Goal: Task Accomplishment & Management: Manage account settings

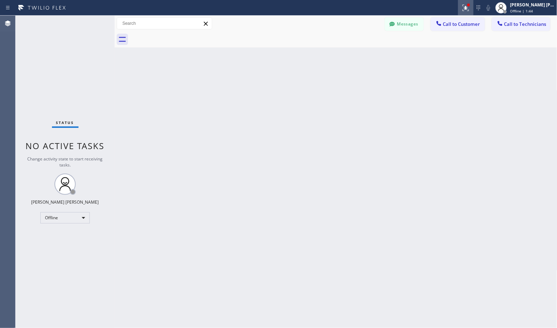
click at [470, 7] on icon at bounding box center [466, 8] width 8 height 8
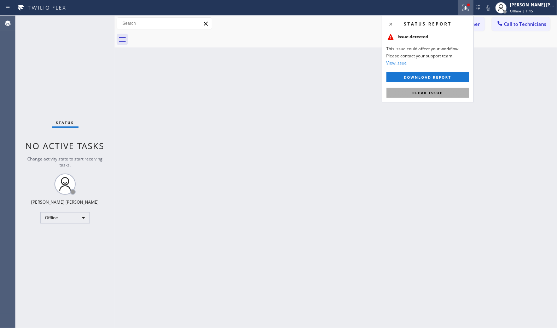
click at [464, 93] on button "Clear issue" at bounding box center [428, 93] width 83 height 10
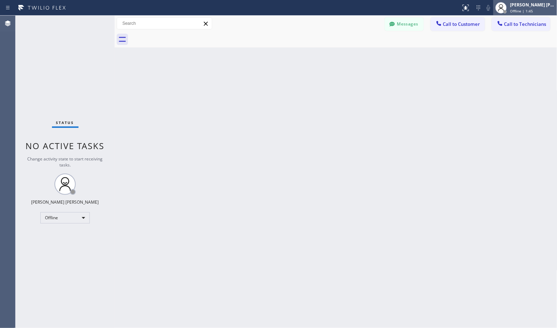
click at [524, 10] on span "Offline | 1:45" at bounding box center [521, 10] width 23 height 5
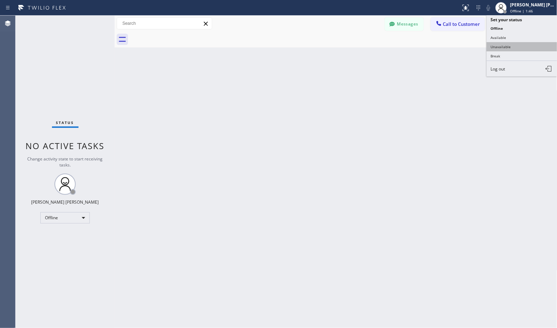
click at [530, 44] on button "Unavailable" at bounding box center [522, 46] width 71 height 9
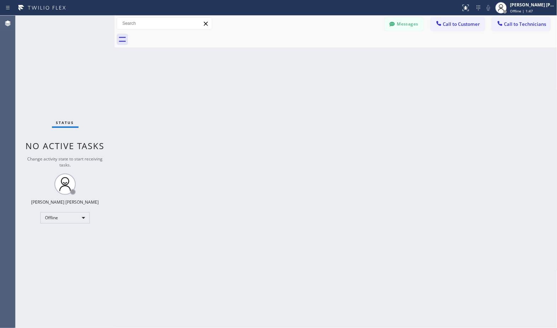
click at [307, 192] on div "Back to Dashboard Change Sender ID Customers Technicians Select a contact Outbo…" at bounding box center [336, 172] width 443 height 312
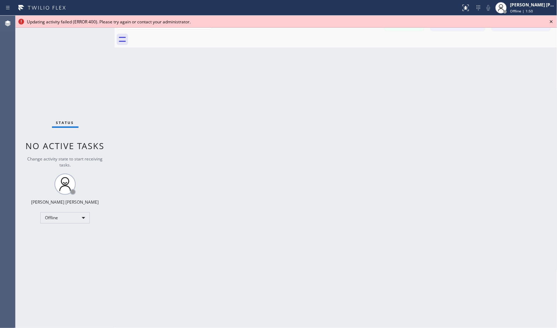
click at [550, 22] on icon at bounding box center [551, 21] width 8 height 8
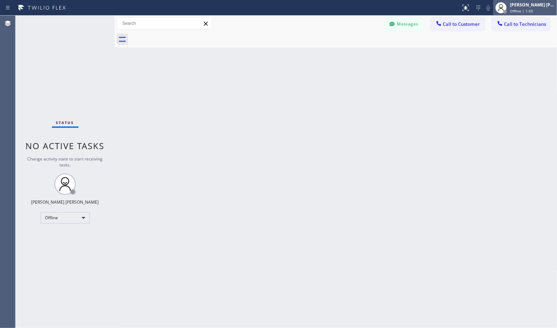
click at [533, 11] on div "Offline | 1:50" at bounding box center [532, 10] width 45 height 5
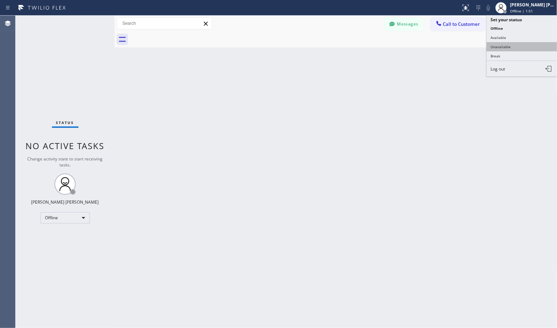
click at [524, 45] on button "Unavailable" at bounding box center [522, 46] width 71 height 9
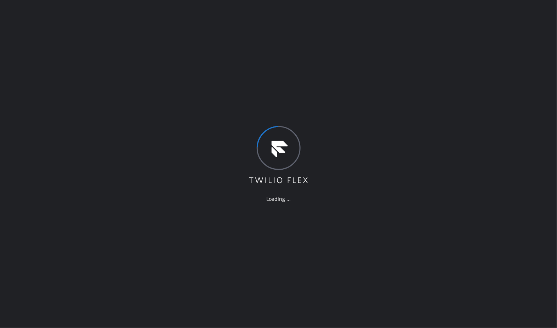
drag, startPoint x: 341, startPoint y: 135, endPoint x: 356, endPoint y: 131, distance: 15.5
click at [343, 135] on div "Loading ..." at bounding box center [278, 164] width 557 height 328
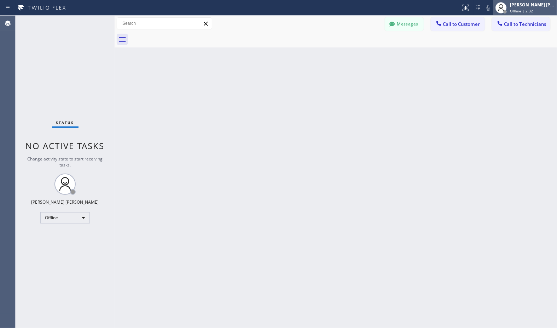
click at [514, 4] on div "[PERSON_NAME] [PERSON_NAME]" at bounding box center [532, 5] width 45 height 6
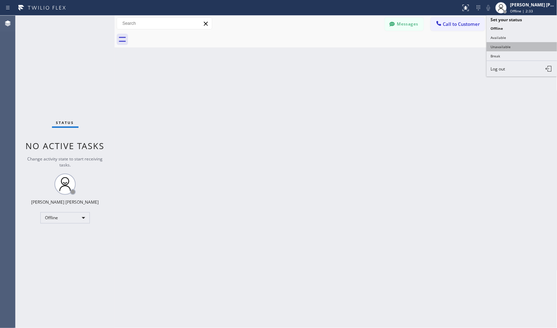
click at [524, 46] on button "Unavailable" at bounding box center [522, 46] width 71 height 9
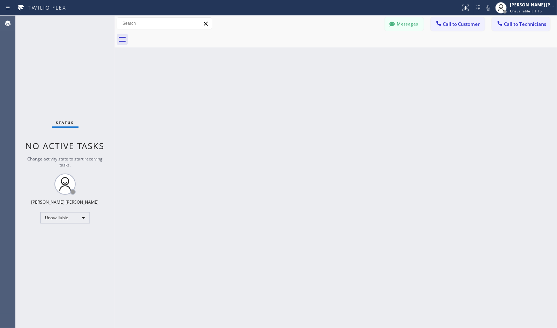
click at [349, 51] on div "Back to Dashboard Change Sender ID Customers Technicians Select a contact Outbo…" at bounding box center [336, 172] width 443 height 312
click at [349, 52] on div "Back to Dashboard Change Sender ID Customers Technicians Select a contact Outbo…" at bounding box center [336, 172] width 443 height 312
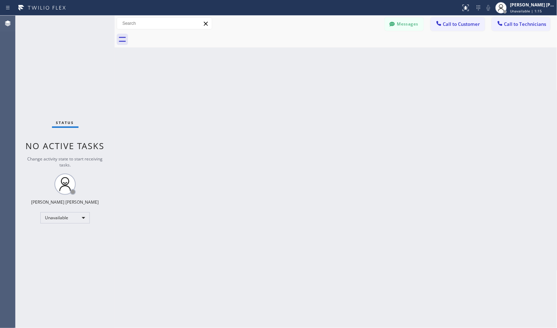
click at [349, 52] on div "Back to Dashboard Change Sender ID Customers Technicians Select a contact Outbo…" at bounding box center [336, 172] width 443 height 312
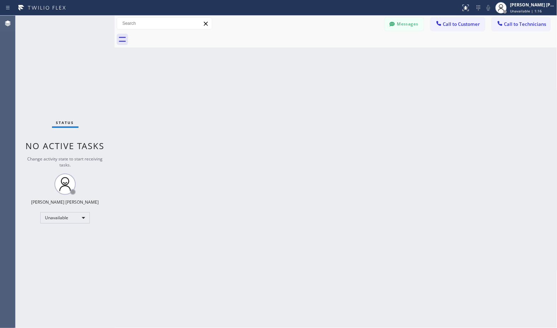
click at [349, 52] on div "Back to Dashboard Change Sender ID Customers Technicians Select a contact Outbo…" at bounding box center [336, 172] width 443 height 312
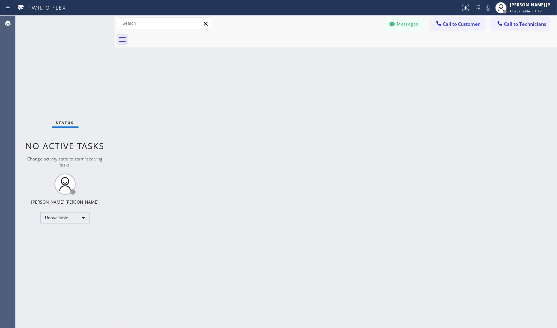
click at [349, 52] on div "Back to Dashboard Change Sender ID Customers Technicians Select a contact Outbo…" at bounding box center [336, 172] width 443 height 312
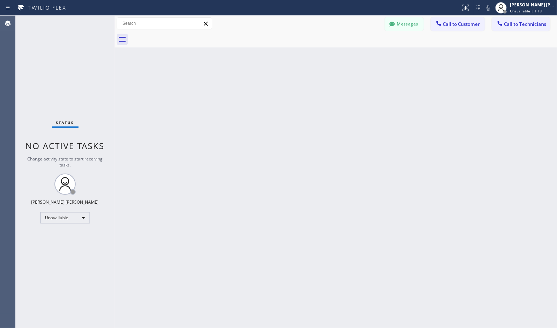
click at [349, 52] on div "Back to Dashboard Change Sender ID Customers Technicians Select a contact Outbo…" at bounding box center [336, 172] width 443 height 312
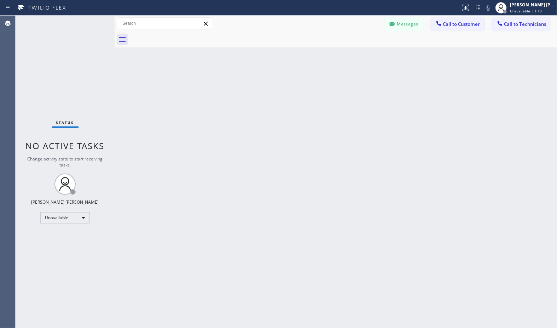
click at [349, 52] on div "Back to Dashboard Change Sender ID Customers Technicians Select a contact Outbo…" at bounding box center [336, 172] width 443 height 312
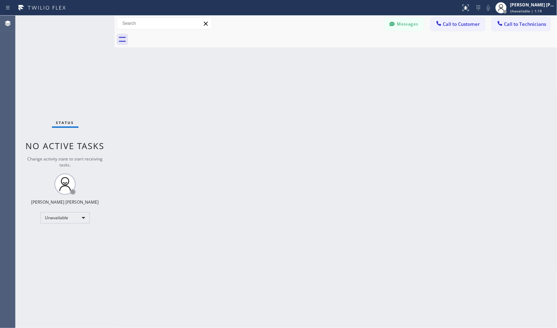
click at [349, 52] on div "Back to Dashboard Change Sender ID Customers Technicians Select a contact Outbo…" at bounding box center [336, 172] width 443 height 312
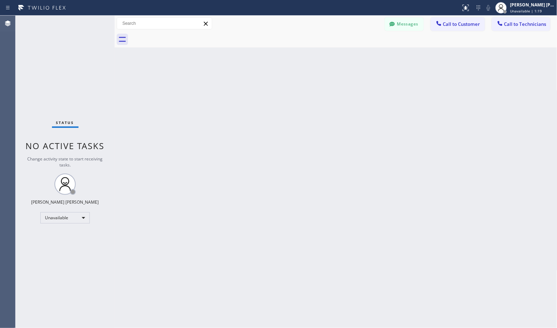
click at [349, 52] on div "Back to Dashboard Change Sender ID Customers Technicians Select a contact Outbo…" at bounding box center [336, 172] width 443 height 312
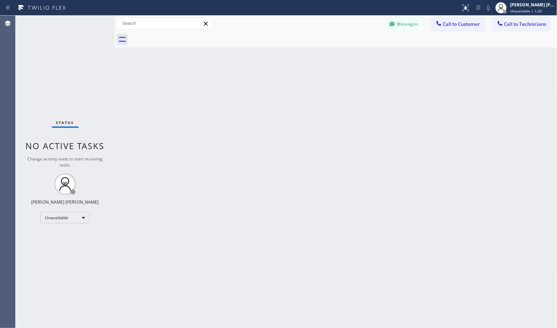
click at [349, 52] on div "Back to Dashboard Change Sender ID Customers Technicians Select a contact Outbo…" at bounding box center [336, 172] width 443 height 312
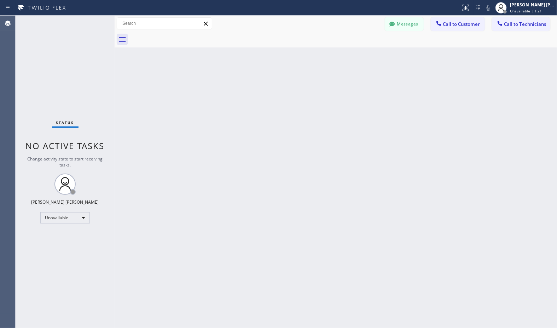
click at [349, 52] on div "Back to Dashboard Change Sender ID Customers Technicians Select a contact Outbo…" at bounding box center [336, 172] width 443 height 312
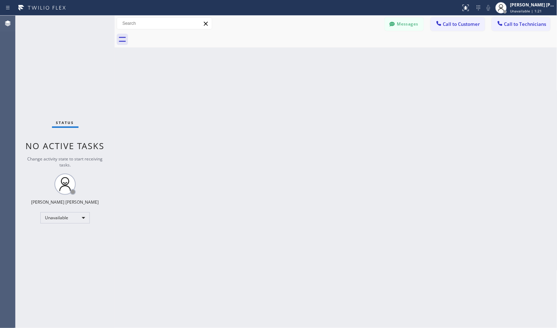
click at [349, 52] on div "Back to Dashboard Change Sender ID Customers Technicians Select a contact Outbo…" at bounding box center [336, 172] width 443 height 312
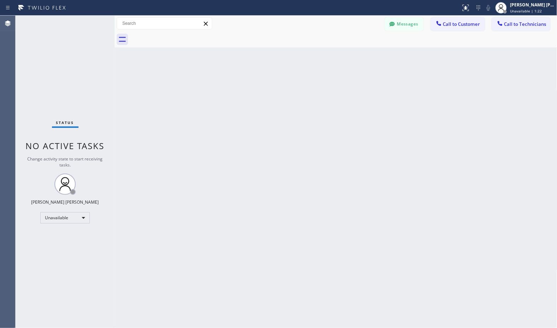
click at [349, 52] on div "Back to Dashboard Change Sender ID Customers Technicians Select a contact Outbo…" at bounding box center [336, 172] width 443 height 312
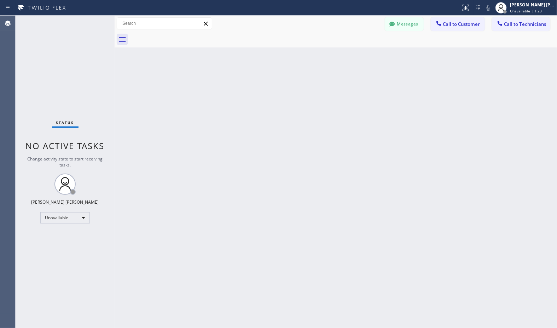
click at [349, 52] on div "Back to Dashboard Change Sender ID Customers Technicians Select a contact Outbo…" at bounding box center [336, 172] width 443 height 312
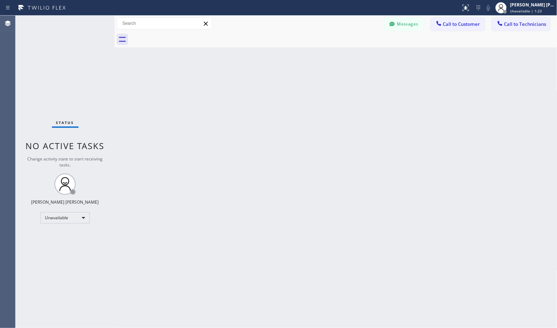
click at [349, 52] on div "Back to Dashboard Change Sender ID Customers Technicians Select a contact Outbo…" at bounding box center [336, 172] width 443 height 312
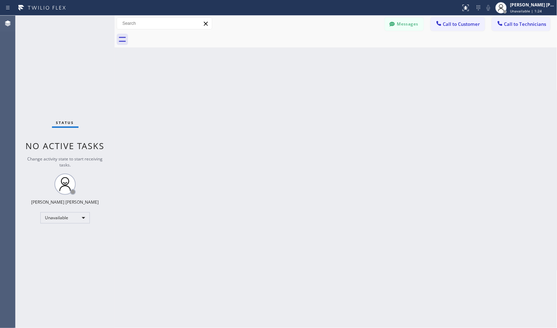
click at [349, 52] on div "Back to Dashboard Change Sender ID Customers Technicians Select a contact Outbo…" at bounding box center [336, 172] width 443 height 312
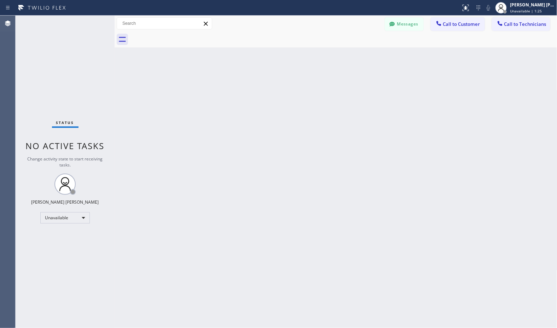
click at [349, 52] on div "Back to Dashboard Change Sender ID Customers Technicians Select a contact Outbo…" at bounding box center [336, 172] width 443 height 312
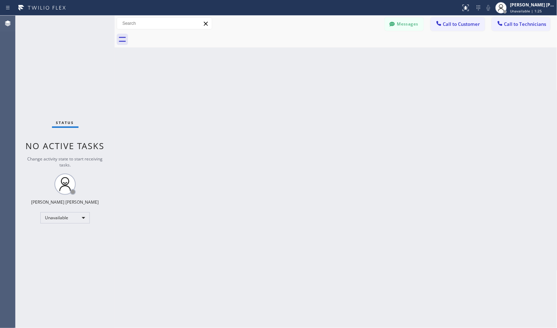
click at [349, 52] on div "Back to Dashboard Change Sender ID Customers Technicians Select a contact Outbo…" at bounding box center [336, 172] width 443 height 312
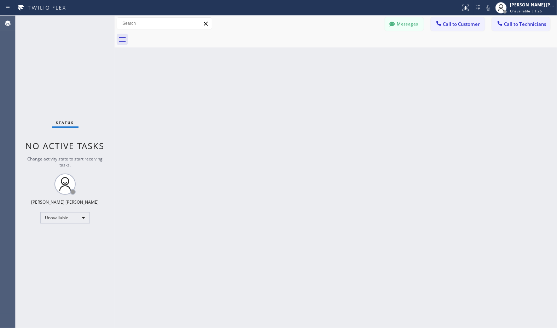
click at [349, 52] on div "Back to Dashboard Change Sender ID Customers Technicians Select a contact Outbo…" at bounding box center [336, 172] width 443 height 312
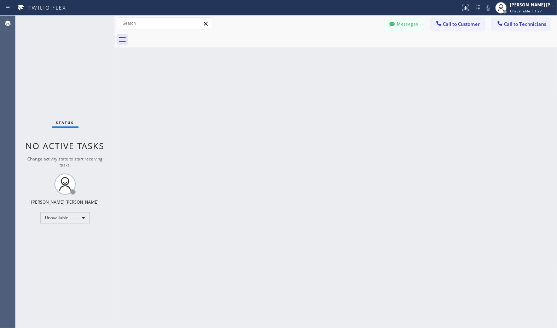
click at [349, 52] on div "Back to Dashboard Change Sender ID Customers Technicians Select a contact Outbo…" at bounding box center [336, 172] width 443 height 312
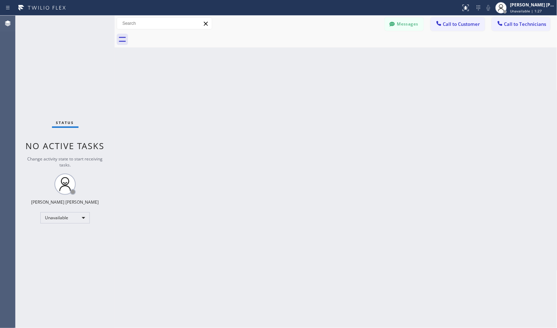
click at [349, 52] on div "Back to Dashboard Change Sender ID Customers Technicians Select a contact Outbo…" at bounding box center [336, 172] width 443 height 312
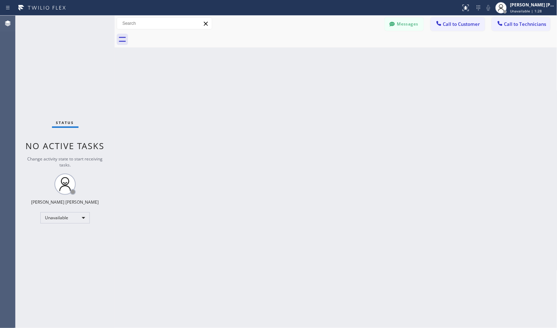
click at [349, 52] on div "Back to Dashboard Change Sender ID Customers Technicians Select a contact Outbo…" at bounding box center [336, 172] width 443 height 312
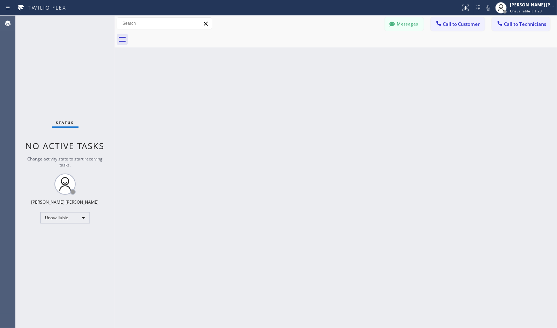
click at [349, 52] on div "Back to Dashboard Change Sender ID Customers Technicians Select a contact Outbo…" at bounding box center [336, 172] width 443 height 312
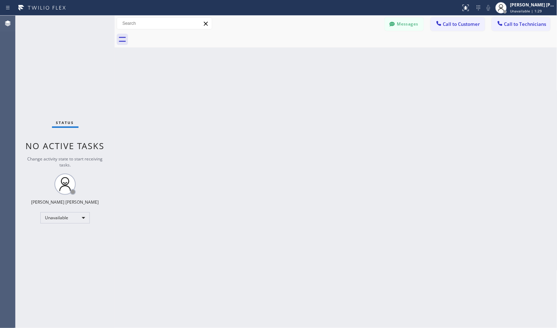
click at [349, 52] on div "Back to Dashboard Change Sender ID Customers Technicians Select a contact Outbo…" at bounding box center [336, 172] width 443 height 312
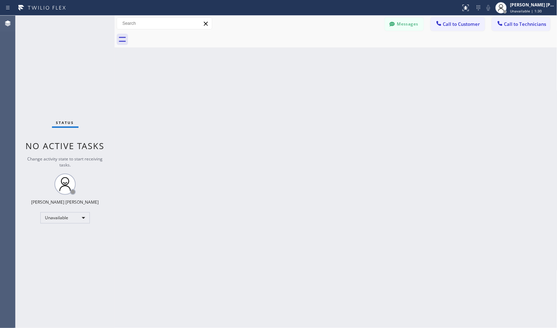
click at [349, 52] on div "Back to Dashboard Change Sender ID Customers Technicians Select a contact Outbo…" at bounding box center [336, 172] width 443 height 312
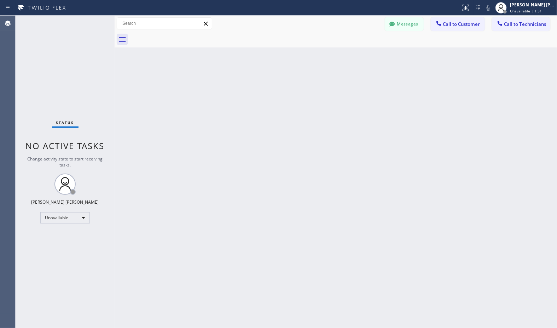
click at [349, 52] on div "Back to Dashboard Change Sender ID Customers Technicians Select a contact Outbo…" at bounding box center [336, 172] width 443 height 312
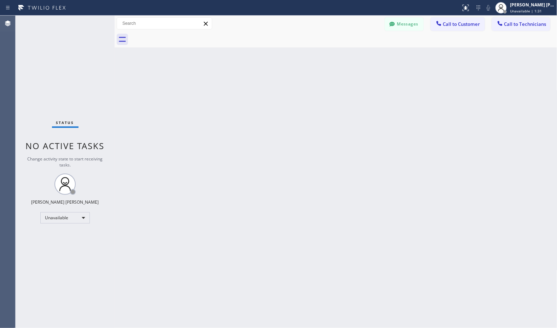
click at [349, 52] on div "Back to Dashboard Change Sender ID Customers Technicians Select a contact Outbo…" at bounding box center [336, 172] width 443 height 312
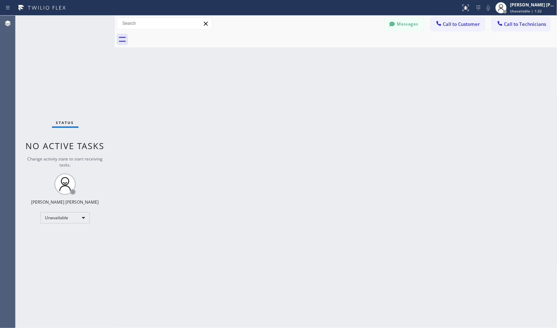
click at [349, 52] on div "Back to Dashboard Change Sender ID Customers Technicians Select a contact Outbo…" at bounding box center [336, 172] width 443 height 312
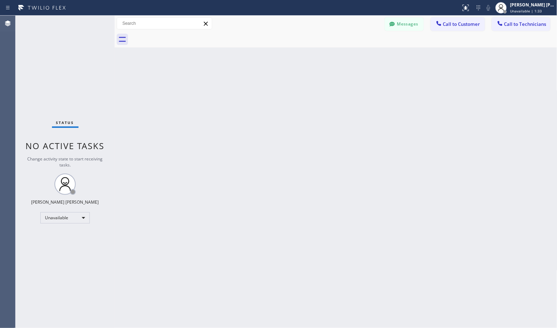
click at [349, 52] on div "Back to Dashboard Change Sender ID Customers Technicians Select a contact Outbo…" at bounding box center [336, 172] width 443 height 312
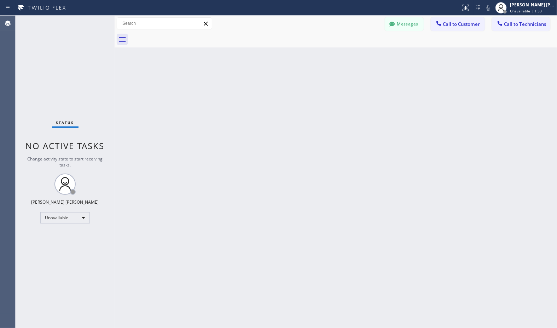
click at [349, 52] on div "Back to Dashboard Change Sender ID Customers Technicians Select a contact Outbo…" at bounding box center [336, 172] width 443 height 312
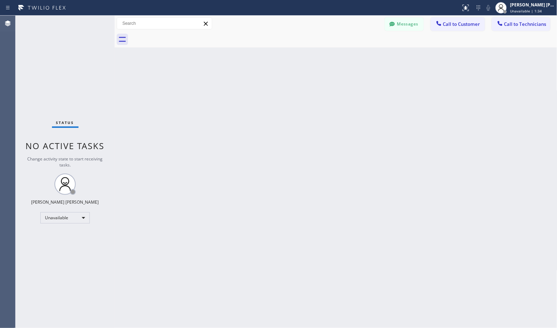
click at [349, 52] on div "Back to Dashboard Change Sender ID Customers Technicians Select a contact Outbo…" at bounding box center [336, 172] width 443 height 312
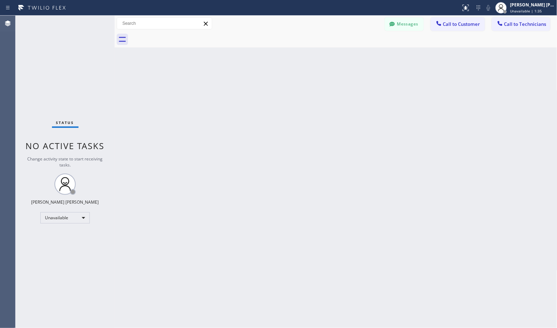
click at [349, 52] on div "Back to Dashboard Change Sender ID Customers Technicians Select a contact Outbo…" at bounding box center [336, 172] width 443 height 312
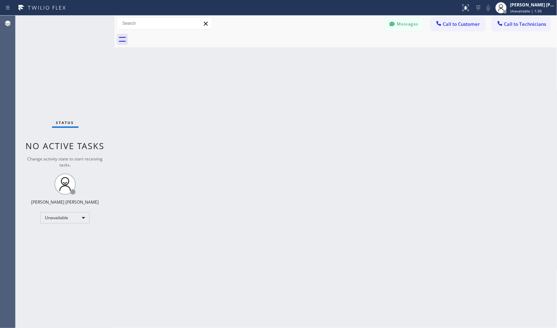
click at [349, 52] on div "Back to Dashboard Change Sender ID Customers Technicians Select a contact Outbo…" at bounding box center [336, 172] width 443 height 312
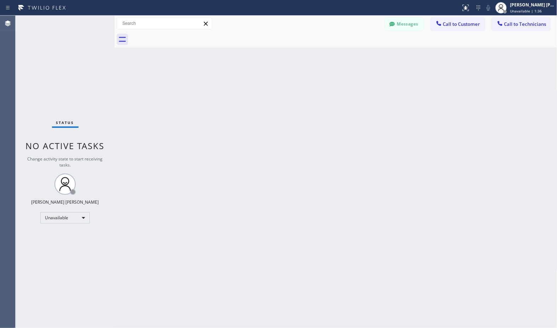
click at [349, 52] on div "Back to Dashboard Change Sender ID Customers Technicians Select a contact Outbo…" at bounding box center [336, 172] width 443 height 312
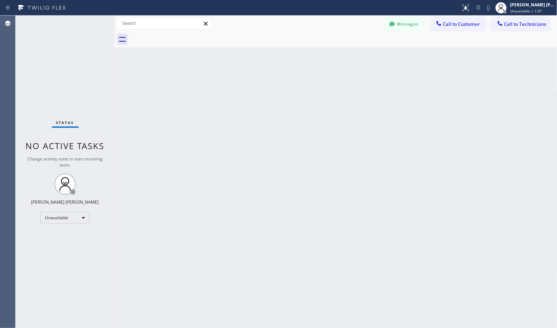
click at [349, 52] on div "Back to Dashboard Change Sender ID Customers Technicians Select a contact Outbo…" at bounding box center [336, 172] width 443 height 312
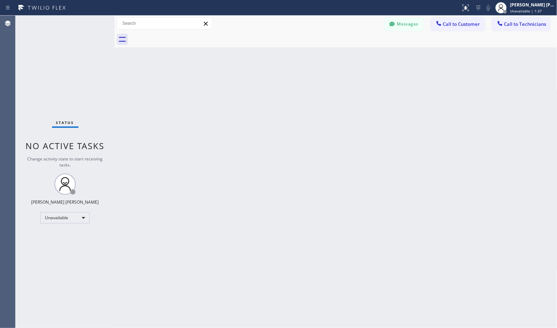
click at [349, 52] on div "Back to Dashboard Change Sender ID Customers Technicians Select a contact Outbo…" at bounding box center [336, 172] width 443 height 312
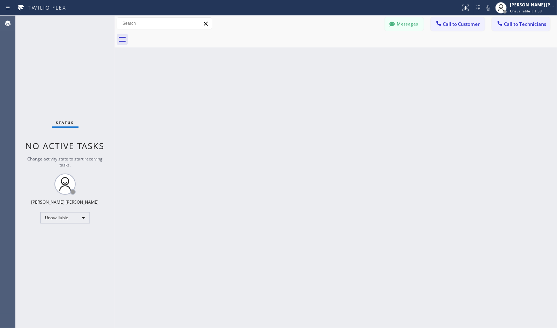
click at [349, 52] on div "Back to Dashboard Change Sender ID Customers Technicians Select a contact Outbo…" at bounding box center [336, 172] width 443 height 312
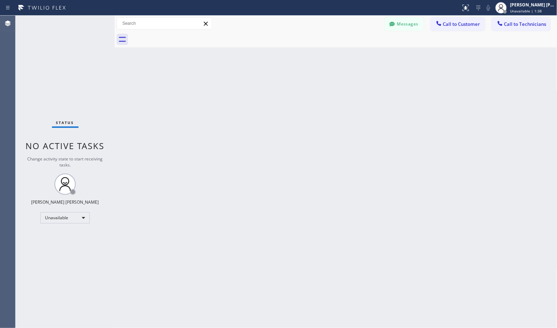
click at [349, 52] on div "Back to Dashboard Change Sender ID Customers Technicians Select a contact Outbo…" at bounding box center [336, 172] width 443 height 312
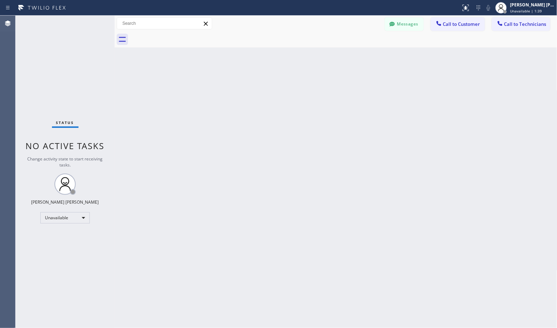
click at [349, 52] on div "Back to Dashboard Change Sender ID Customers Technicians Select a contact Outbo…" at bounding box center [336, 172] width 443 height 312
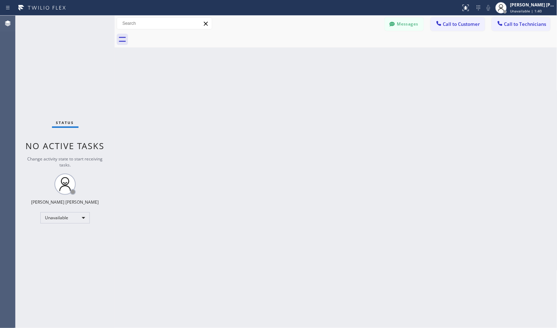
click at [349, 52] on div "Back to Dashboard Change Sender ID Customers Technicians Select a contact Outbo…" at bounding box center [336, 172] width 443 height 312
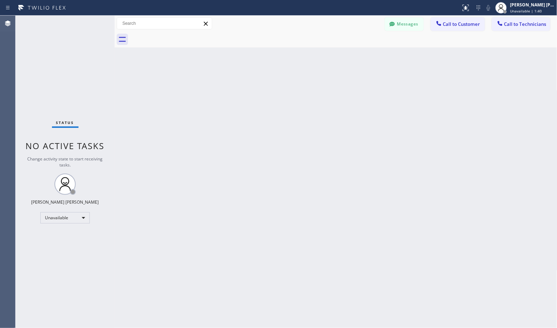
click at [349, 52] on div "Back to Dashboard Change Sender ID Customers Technicians Select a contact Outbo…" at bounding box center [336, 172] width 443 height 312
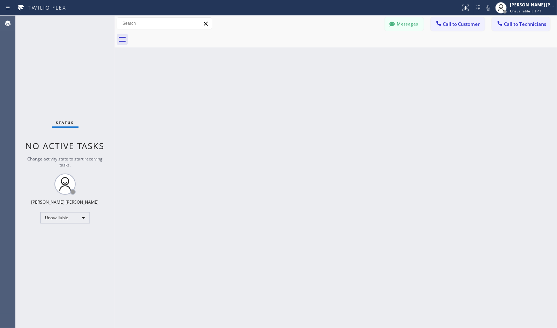
click at [349, 52] on div "Back to Dashboard Change Sender ID Customers Technicians Select a contact Outbo…" at bounding box center [336, 172] width 443 height 312
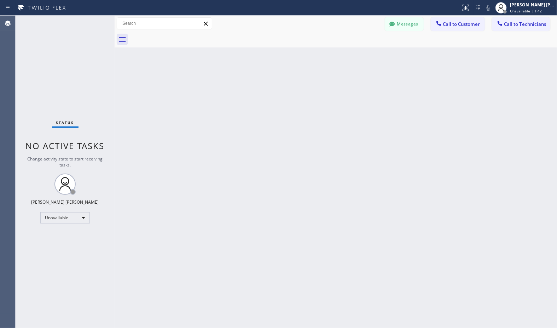
click at [349, 52] on div "Back to Dashboard Change Sender ID Customers Technicians Select a contact Outbo…" at bounding box center [336, 172] width 443 height 312
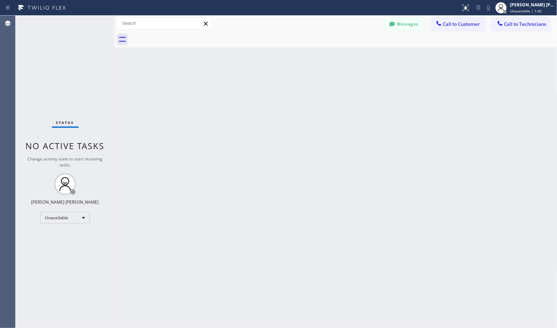
click at [349, 52] on div "Back to Dashboard Change Sender ID Customers Technicians Select a contact Outbo…" at bounding box center [336, 172] width 443 height 312
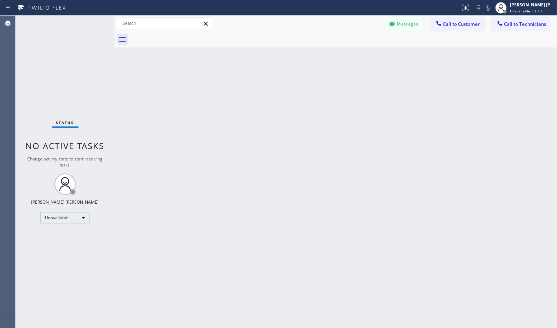
click at [349, 52] on div "Back to Dashboard Change Sender ID Customers Technicians Select a contact Outbo…" at bounding box center [336, 172] width 443 height 312
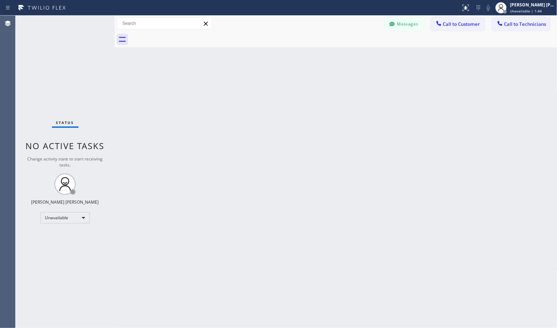
click at [349, 52] on div "Back to Dashboard Change Sender ID Customers Technicians Select a contact Outbo…" at bounding box center [336, 172] width 443 height 312
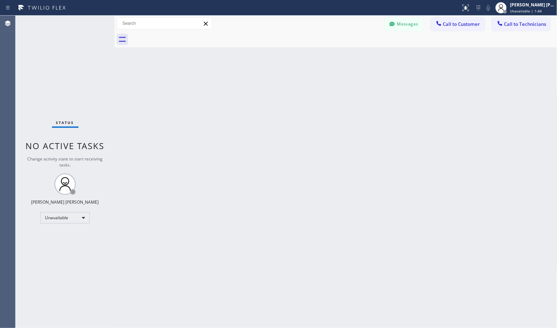
click at [349, 52] on div "Back to Dashboard Change Sender ID Customers Technicians Select a contact Outbo…" at bounding box center [336, 172] width 443 height 312
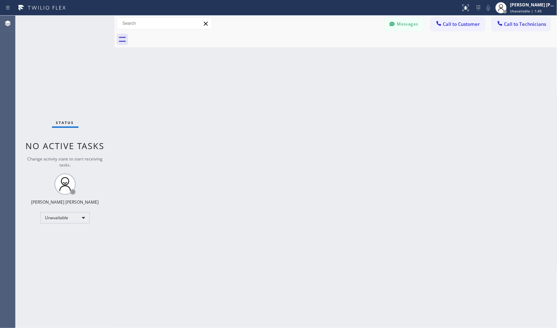
click at [349, 52] on div "Back to Dashboard Change Sender ID Customers Technicians Select a contact Outbo…" at bounding box center [336, 172] width 443 height 312
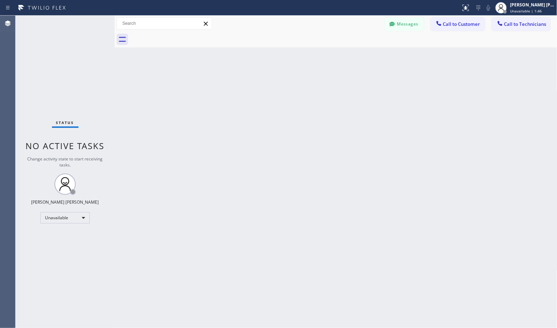
click at [349, 52] on div "Back to Dashboard Change Sender ID Customers Technicians Select a contact Outbo…" at bounding box center [336, 172] width 443 height 312
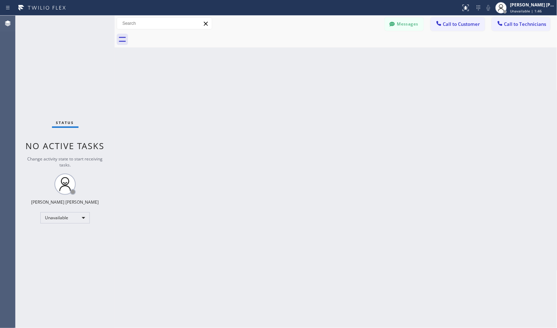
click at [349, 52] on div "Back to Dashboard Change Sender ID Customers Technicians Select a contact Outbo…" at bounding box center [336, 172] width 443 height 312
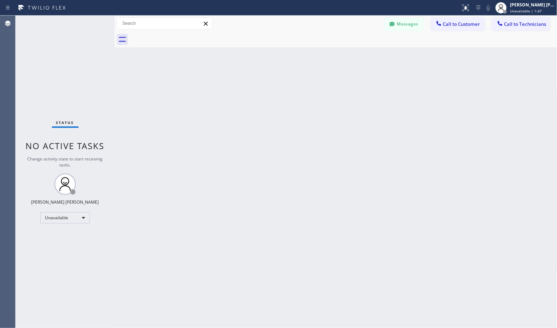
click at [349, 52] on div "Back to Dashboard Change Sender ID Customers Technicians Select a contact Outbo…" at bounding box center [336, 172] width 443 height 312
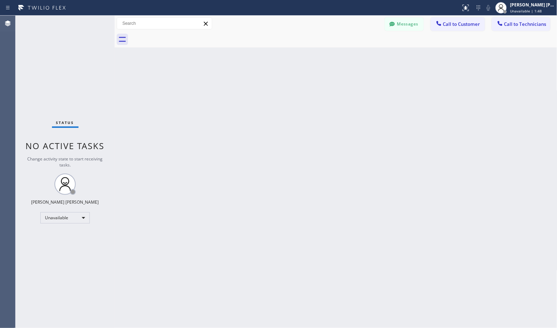
click at [349, 52] on div "Back to Dashboard Change Sender ID Customers Technicians Select a contact Outbo…" at bounding box center [336, 172] width 443 height 312
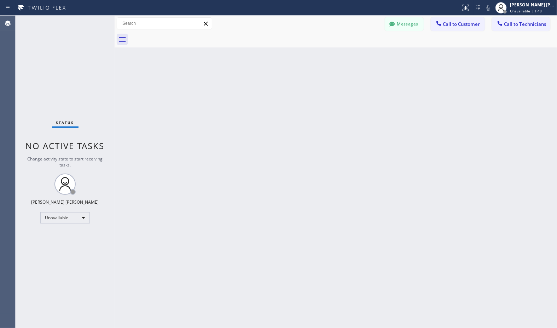
click at [349, 52] on div "Back to Dashboard Change Sender ID Customers Technicians Select a contact Outbo…" at bounding box center [336, 172] width 443 height 312
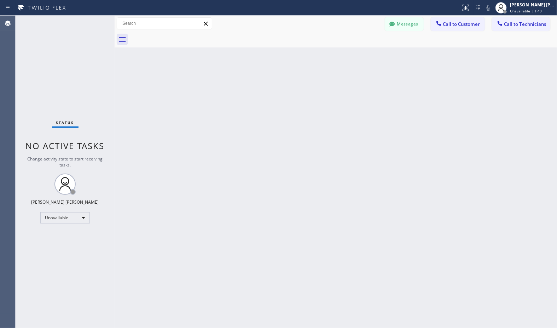
click at [349, 52] on div "Back to Dashboard Change Sender ID Customers Technicians Select a contact Outbo…" at bounding box center [336, 172] width 443 height 312
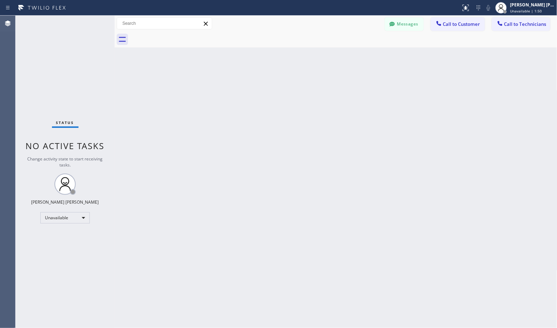
click at [349, 52] on div "Back to Dashboard Change Sender ID Customers Technicians Select a contact Outbo…" at bounding box center [336, 172] width 443 height 312
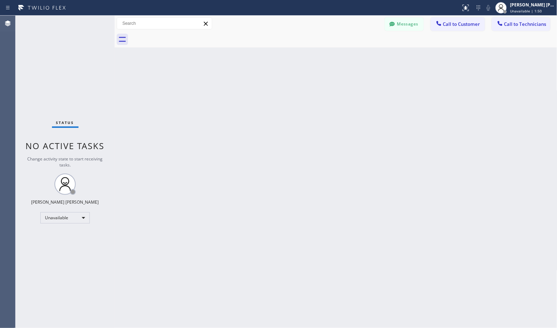
click at [349, 52] on div "Back to Dashboard Change Sender ID Customers Technicians Select a contact Outbo…" at bounding box center [336, 172] width 443 height 312
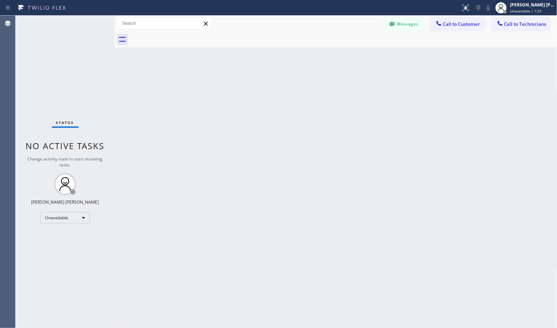
click at [349, 52] on div "Back to Dashboard Change Sender ID Customers Technicians Select a contact Outbo…" at bounding box center [336, 172] width 443 height 312
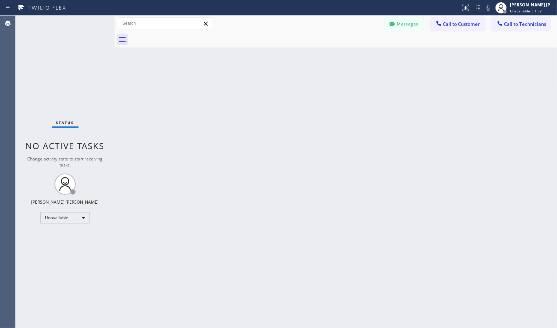
click at [349, 52] on div "Back to Dashboard Change Sender ID Customers Technicians Select a contact Outbo…" at bounding box center [336, 172] width 443 height 312
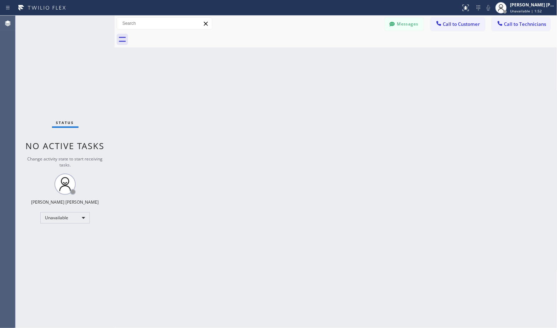
click at [349, 52] on div "Back to Dashboard Change Sender ID Customers Technicians Select a contact Outbo…" at bounding box center [336, 172] width 443 height 312
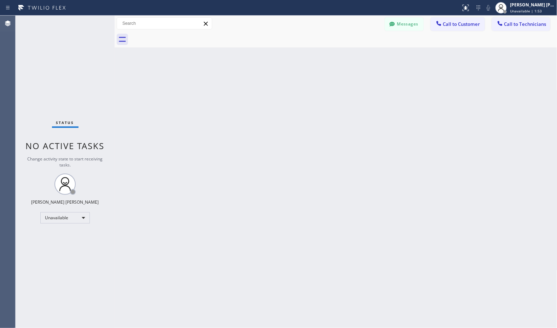
click at [349, 52] on div "Back to Dashboard Change Sender ID Customers Technicians Select a contact Outbo…" at bounding box center [336, 172] width 443 height 312
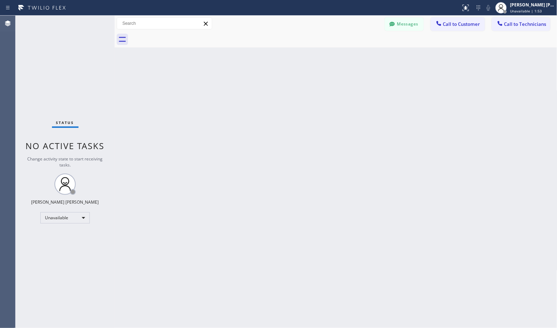
click at [349, 52] on div "Back to Dashboard Change Sender ID Customers Technicians Select a contact Outbo…" at bounding box center [336, 172] width 443 height 312
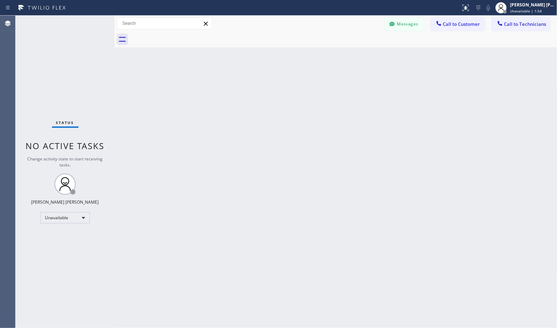
click at [349, 52] on div "Back to Dashboard Change Sender ID Customers Technicians Select a contact Outbo…" at bounding box center [336, 172] width 443 height 312
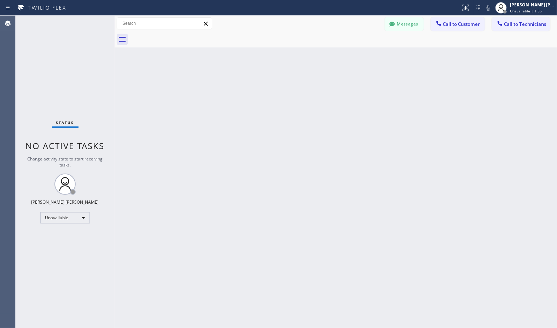
click at [349, 52] on div "Back to Dashboard Change Sender ID Customers Technicians Select a contact Outbo…" at bounding box center [336, 172] width 443 height 312
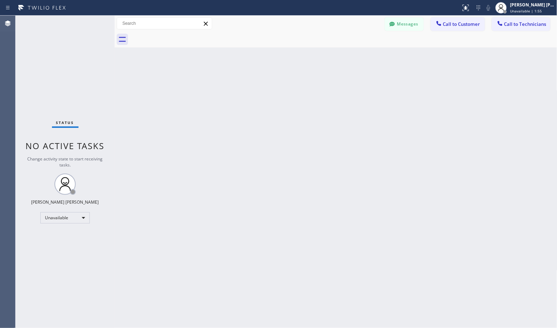
click at [349, 52] on div "Back to Dashboard Change Sender ID Customers Technicians Select a contact Outbo…" at bounding box center [336, 172] width 443 height 312
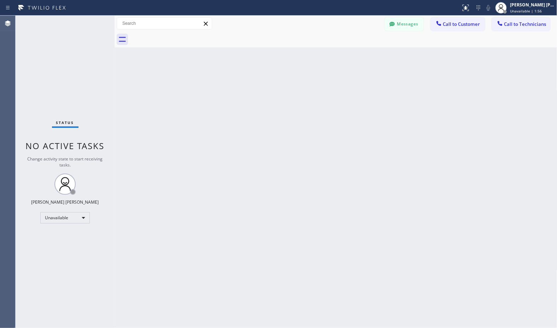
click at [349, 52] on div "Back to Dashboard Change Sender ID Customers Technicians Select a contact Outbo…" at bounding box center [336, 172] width 443 height 312
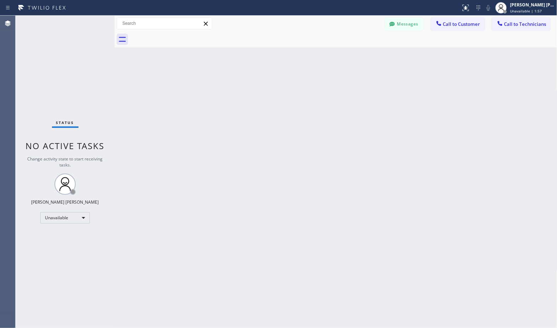
click at [349, 52] on div "Back to Dashboard Change Sender ID Customers Technicians Select a contact Outbo…" at bounding box center [336, 172] width 443 height 312
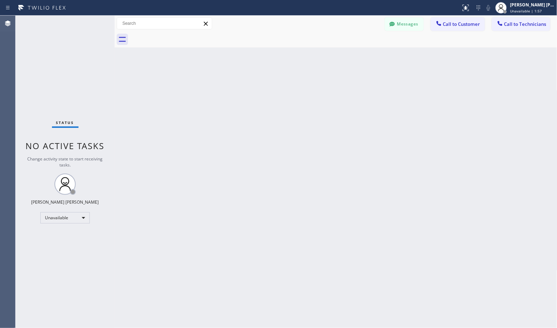
click at [349, 52] on div "Back to Dashboard Change Sender ID Customers Technicians Select a contact Outbo…" at bounding box center [336, 172] width 443 height 312
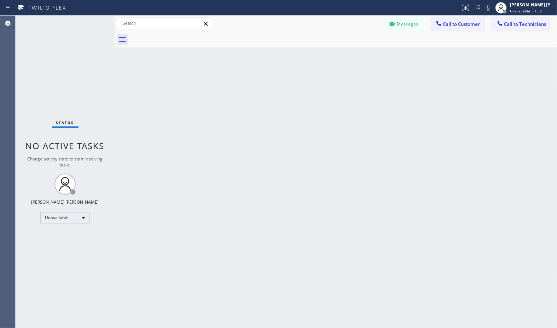
click at [349, 52] on div "Back to Dashboard Change Sender ID Customers Technicians Select a contact Outbo…" at bounding box center [336, 172] width 443 height 312
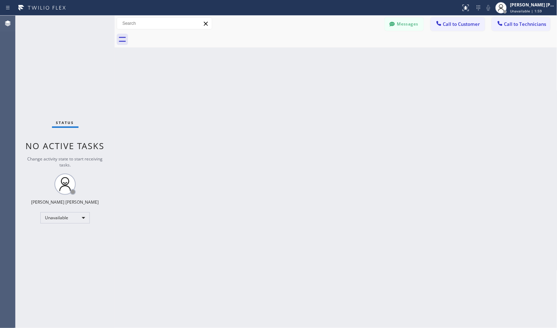
click at [349, 52] on div "Back to Dashboard Change Sender ID Customers Technicians Select a contact Outbo…" at bounding box center [336, 172] width 443 height 312
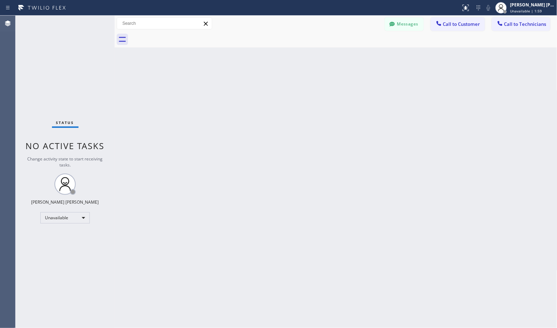
click at [349, 52] on div "Back to Dashboard Change Sender ID Customers Technicians Select a contact Outbo…" at bounding box center [336, 172] width 443 height 312
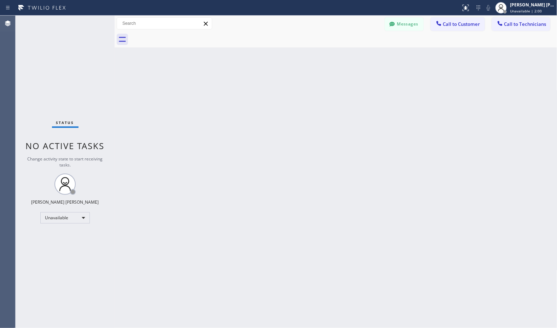
click at [349, 52] on div "Back to Dashboard Change Sender ID Customers Technicians Select a contact Outbo…" at bounding box center [336, 172] width 443 height 312
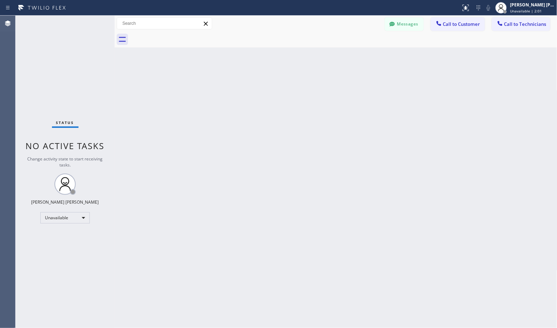
click at [349, 52] on div "Back to Dashboard Change Sender ID Customers Technicians Select a contact Outbo…" at bounding box center [336, 172] width 443 height 312
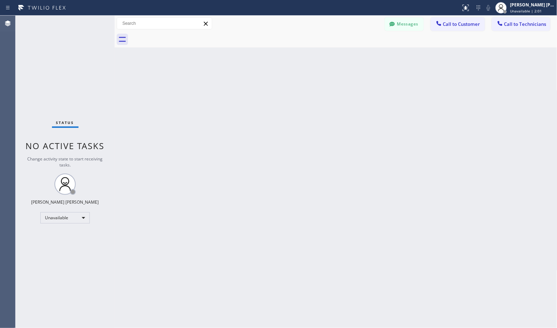
click at [349, 52] on div "Back to Dashboard Change Sender ID Customers Technicians Select a contact Outbo…" at bounding box center [336, 172] width 443 height 312
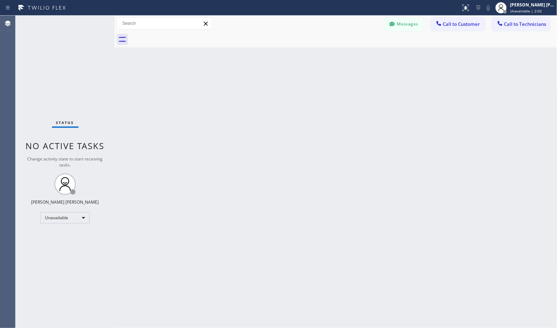
click at [349, 52] on div "Back to Dashboard Change Sender ID Customers Technicians Select a contact Outbo…" at bounding box center [336, 172] width 443 height 312
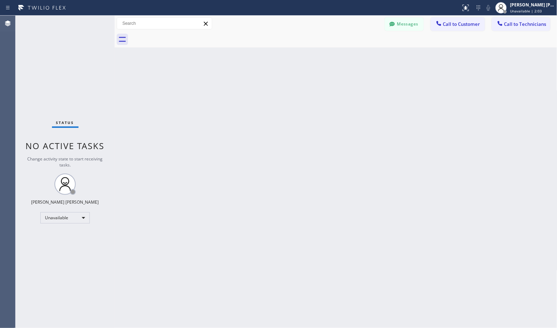
click at [349, 52] on div "Back to Dashboard Change Sender ID Customers Technicians Select a contact Outbo…" at bounding box center [336, 172] width 443 height 312
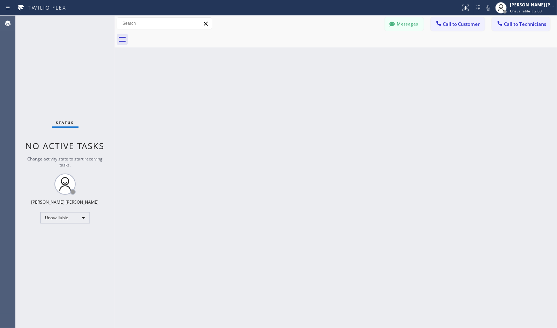
click at [349, 52] on div "Back to Dashboard Change Sender ID Customers Technicians Select a contact Outbo…" at bounding box center [336, 172] width 443 height 312
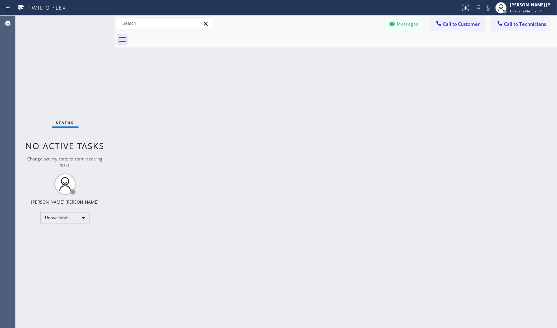
click at [349, 52] on div "Back to Dashboard Change Sender ID Customers Technicians Select a contact Outbo…" at bounding box center [336, 172] width 443 height 312
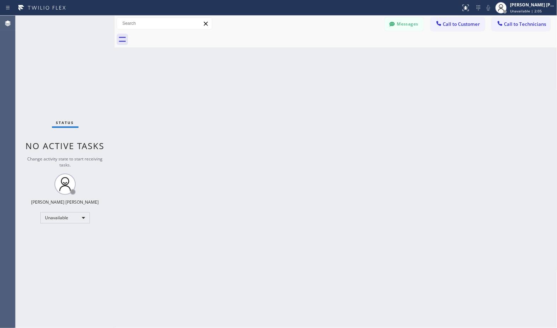
click at [349, 52] on div "Back to Dashboard Change Sender ID Customers Technicians Select a contact Outbo…" at bounding box center [336, 172] width 443 height 312
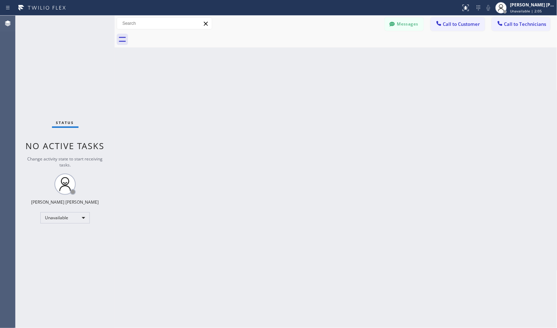
click at [349, 52] on div "Back to Dashboard Change Sender ID Customers Technicians Select a contact Outbo…" at bounding box center [336, 172] width 443 height 312
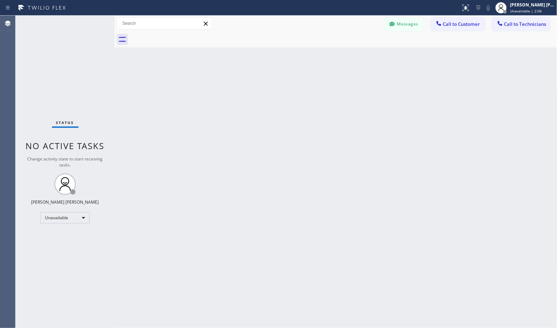
click at [349, 52] on div "Back to Dashboard Change Sender ID Customers Technicians Select a contact Outbo…" at bounding box center [336, 172] width 443 height 312
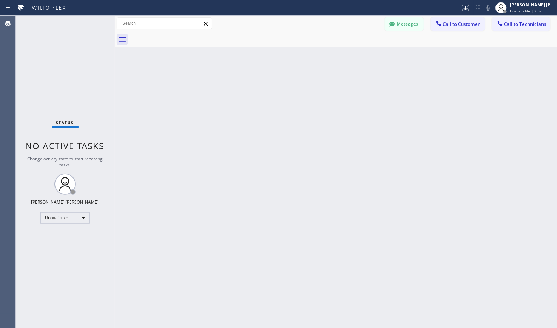
click at [349, 52] on div "Back to Dashboard Change Sender ID Customers Technicians Select a contact Outbo…" at bounding box center [336, 172] width 443 height 312
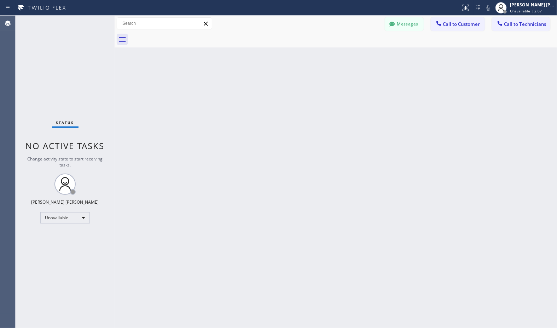
click at [349, 52] on div "Back to Dashboard Change Sender ID Customers Technicians Select a contact Outbo…" at bounding box center [336, 172] width 443 height 312
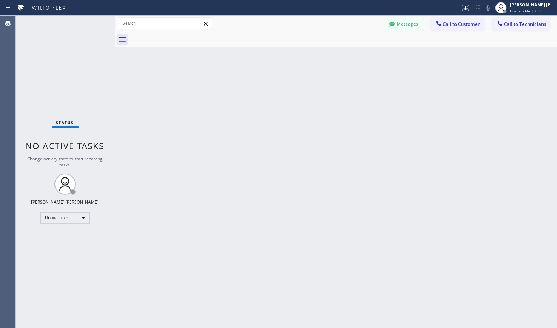
click at [349, 52] on div "Back to Dashboard Change Sender ID Customers Technicians Select a contact Outbo…" at bounding box center [336, 172] width 443 height 312
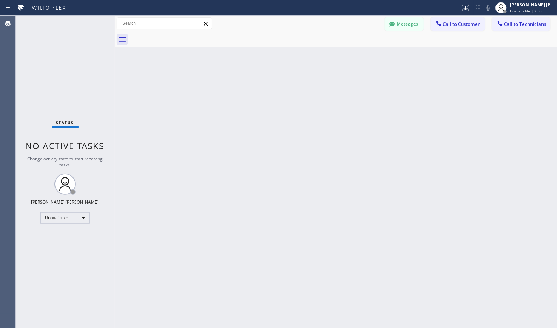
click at [349, 52] on div "Back to Dashboard Change Sender ID Customers Technicians Select a contact Outbo…" at bounding box center [336, 172] width 443 height 312
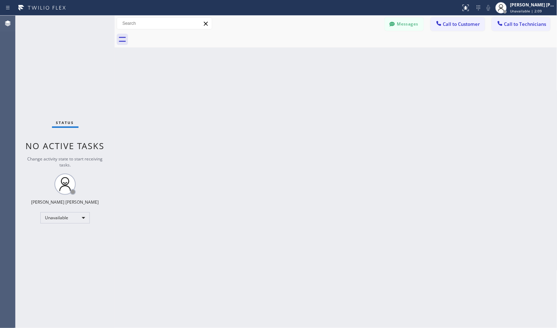
click at [349, 52] on div "Back to Dashboard Change Sender ID Customers Technicians Select a contact Outbo…" at bounding box center [336, 172] width 443 height 312
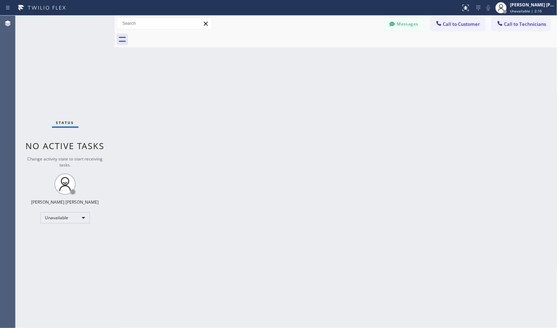
click at [349, 52] on div "Back to Dashboard Change Sender ID Customers Technicians Select a contact Outbo…" at bounding box center [336, 172] width 443 height 312
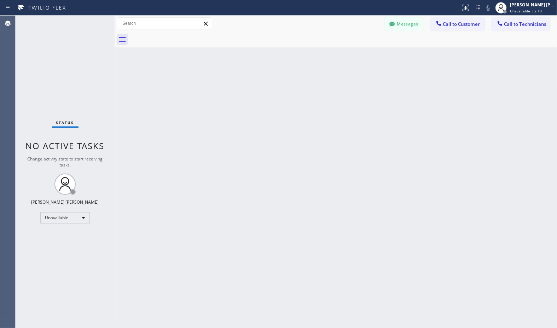
click at [349, 52] on div "Back to Dashboard Change Sender ID Customers Technicians Select a contact Outbo…" at bounding box center [336, 172] width 443 height 312
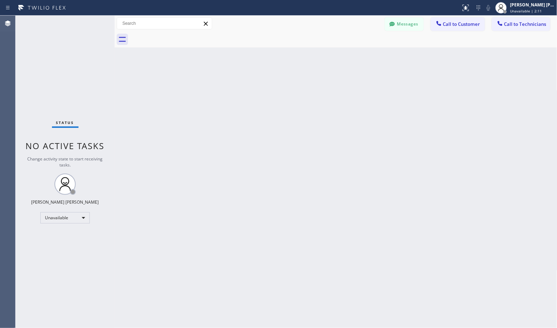
click at [349, 52] on div "Back to Dashboard Change Sender ID Customers Technicians Select a contact Outbo…" at bounding box center [336, 172] width 443 height 312
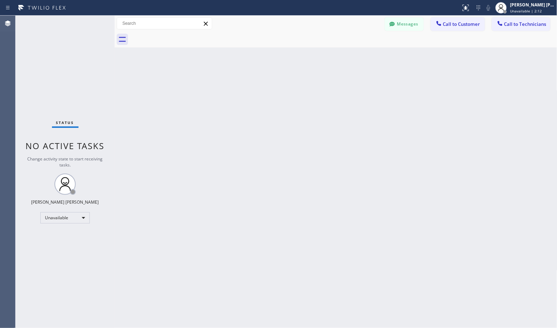
click at [349, 52] on div "Back to Dashboard Change Sender ID Customers Technicians Select a contact Outbo…" at bounding box center [336, 172] width 443 height 312
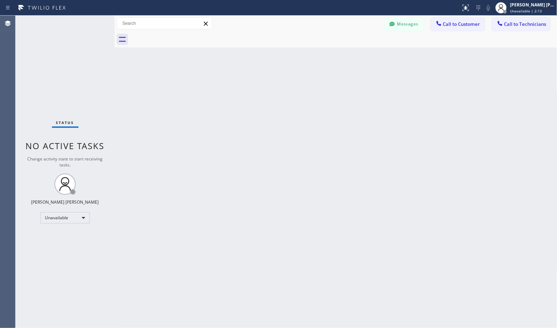
click at [349, 52] on div "Back to Dashboard Change Sender ID Customers Technicians Select a contact Outbo…" at bounding box center [336, 172] width 443 height 312
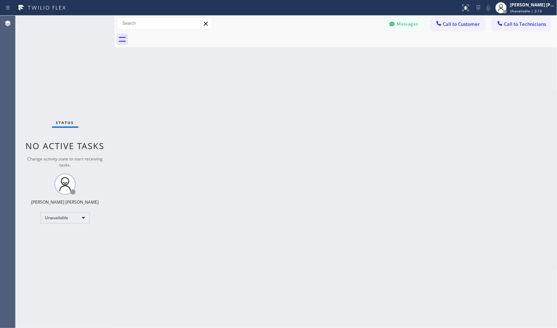
click at [349, 52] on div "Back to Dashboard Change Sender ID Customers Technicians Select a contact Outbo…" at bounding box center [336, 172] width 443 height 312
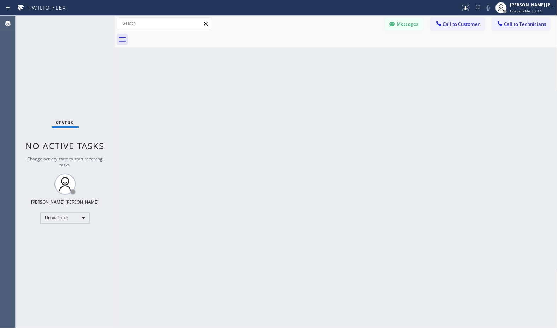
click at [349, 52] on div "Back to Dashboard Change Sender ID Customers Technicians Select a contact Outbo…" at bounding box center [336, 172] width 443 height 312
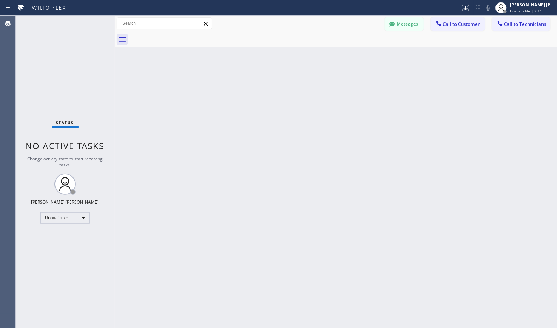
click at [349, 52] on div "Back to Dashboard Change Sender ID Customers Technicians Select a contact Outbo…" at bounding box center [336, 172] width 443 height 312
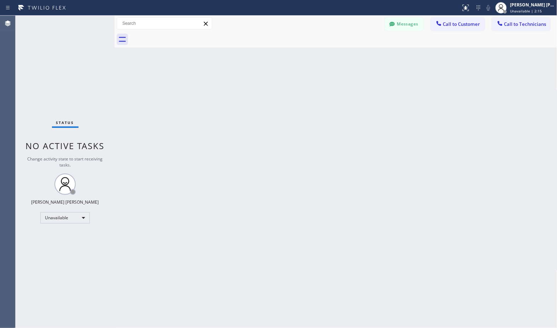
click at [349, 52] on div "Back to Dashboard Change Sender ID Customers Technicians Select a contact Outbo…" at bounding box center [336, 172] width 443 height 312
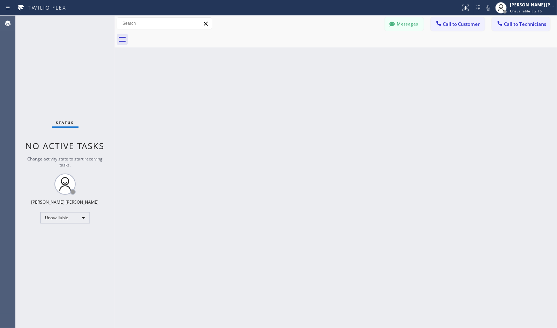
click at [349, 52] on div "Back to Dashboard Change Sender ID Customers Technicians Select a contact Outbo…" at bounding box center [336, 172] width 443 height 312
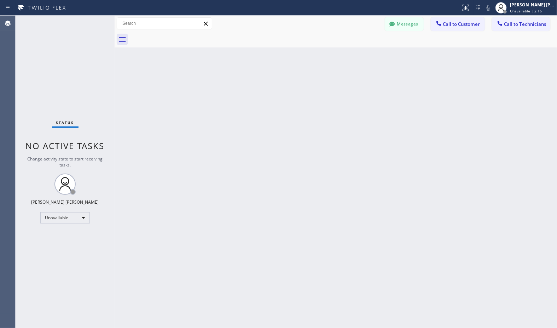
click at [349, 52] on div "Back to Dashboard Change Sender ID Customers Technicians Select a contact Outbo…" at bounding box center [336, 172] width 443 height 312
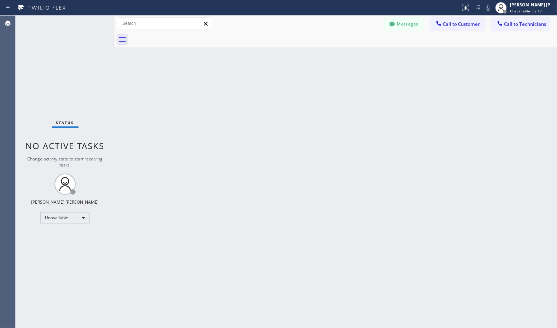
click at [349, 52] on div "Back to Dashboard Change Sender ID Customers Technicians Select a contact Outbo…" at bounding box center [336, 172] width 443 height 312
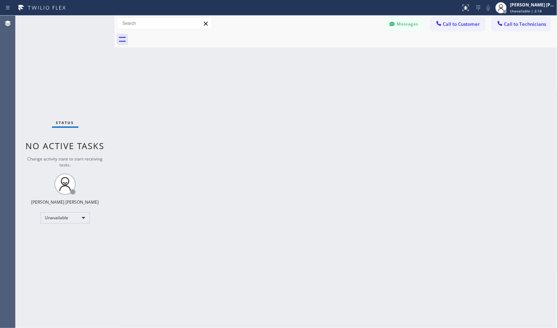
click at [349, 52] on div "Back to Dashboard Change Sender ID Customers Technicians Select a contact Outbo…" at bounding box center [336, 172] width 443 height 312
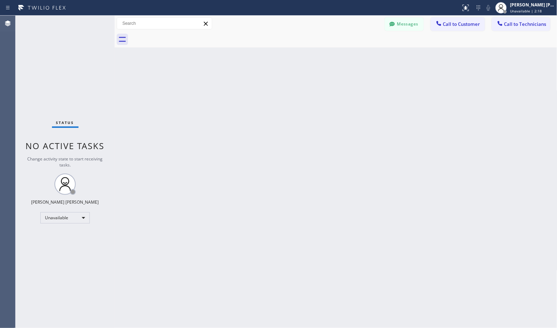
click at [349, 52] on div "Back to Dashboard Change Sender ID Customers Technicians Select a contact Outbo…" at bounding box center [336, 172] width 443 height 312
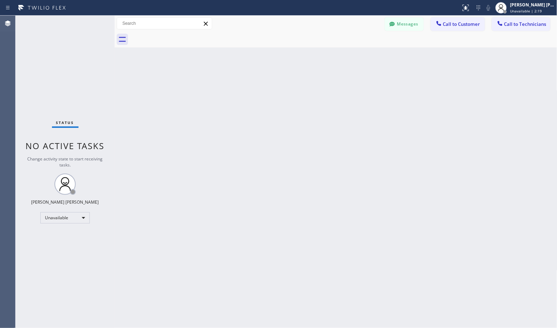
click at [349, 52] on div "Back to Dashboard Change Sender ID Customers Technicians Select a contact Outbo…" at bounding box center [336, 172] width 443 height 312
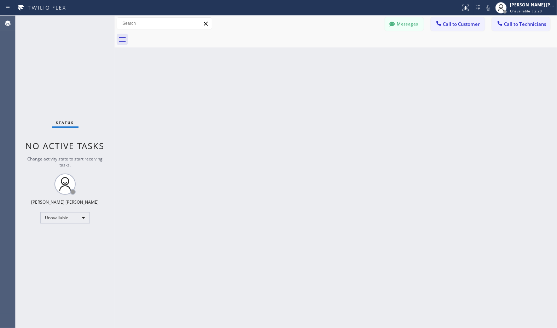
click at [349, 52] on div "Back to Dashboard Change Sender ID Customers Technicians Select a contact Outbo…" at bounding box center [336, 172] width 443 height 312
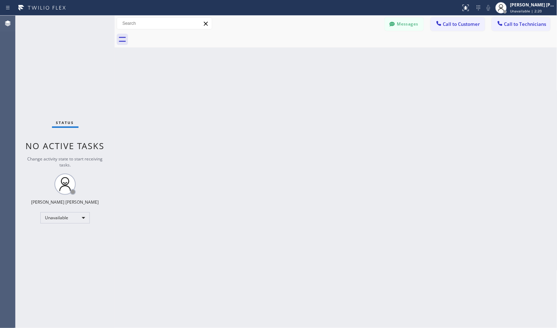
click at [349, 52] on div "Back to Dashboard Change Sender ID Customers Technicians Select a contact Outbo…" at bounding box center [336, 172] width 443 height 312
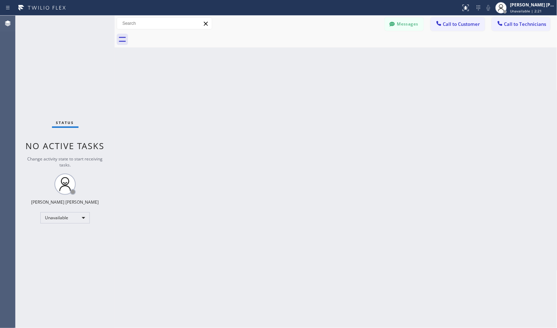
click at [349, 52] on div "Back to Dashboard Change Sender ID Customers Technicians Select a contact Outbo…" at bounding box center [336, 172] width 443 height 312
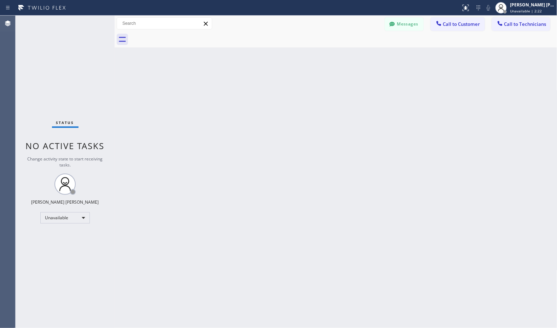
click at [349, 52] on div "Back to Dashboard Change Sender ID Customers Technicians Select a contact Outbo…" at bounding box center [336, 172] width 443 height 312
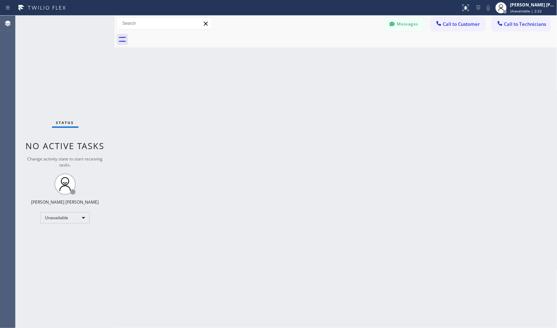
click at [349, 52] on div "Back to Dashboard Change Sender ID Customers Technicians Select a contact Outbo…" at bounding box center [336, 172] width 443 height 312
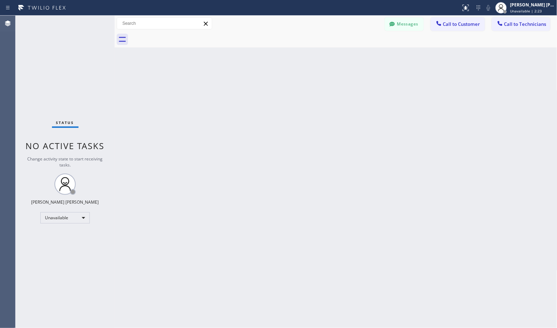
click at [349, 52] on div "Back to Dashboard Change Sender ID Customers Technicians Select a contact Outbo…" at bounding box center [336, 172] width 443 height 312
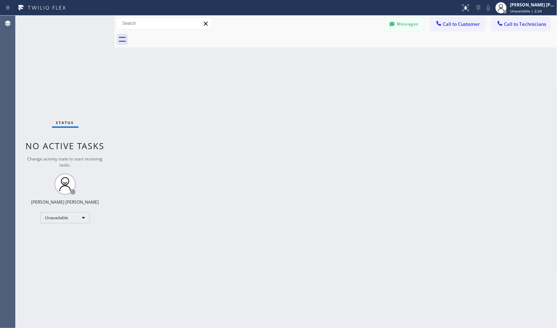
click at [349, 52] on div "Back to Dashboard Change Sender ID Customers Technicians Select a contact Outbo…" at bounding box center [336, 172] width 443 height 312
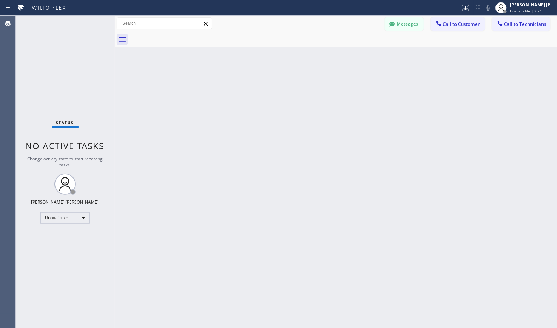
click at [349, 52] on div "Back to Dashboard Change Sender ID Customers Technicians Select a contact Outbo…" at bounding box center [336, 172] width 443 height 312
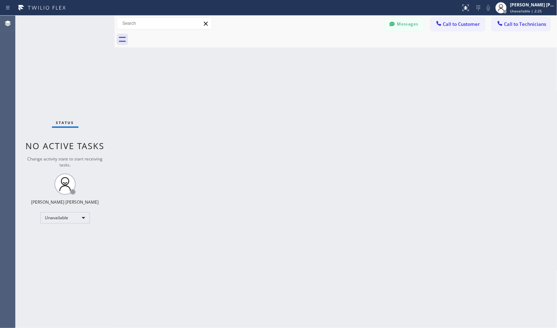
click at [349, 52] on div "Back to Dashboard Change Sender ID Customers Technicians Select a contact Outbo…" at bounding box center [336, 172] width 443 height 312
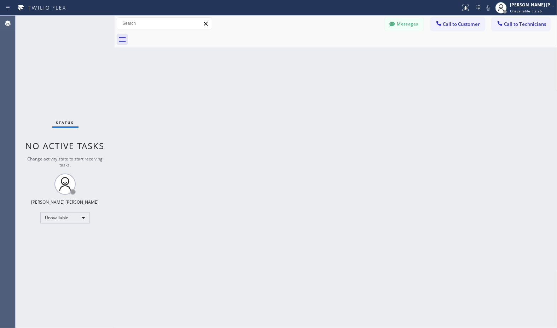
click at [349, 52] on div "Back to Dashboard Change Sender ID Customers Technicians Select a contact Outbo…" at bounding box center [336, 172] width 443 height 312
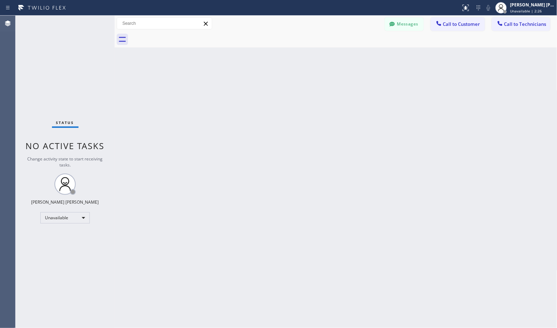
click at [349, 52] on div "Back to Dashboard Change Sender ID Customers Technicians Select a contact Outbo…" at bounding box center [336, 172] width 443 height 312
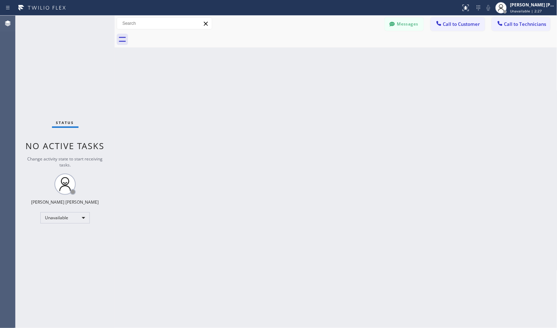
click at [349, 52] on div "Back to Dashboard Change Sender ID Customers Technicians Select a contact Outbo…" at bounding box center [336, 172] width 443 height 312
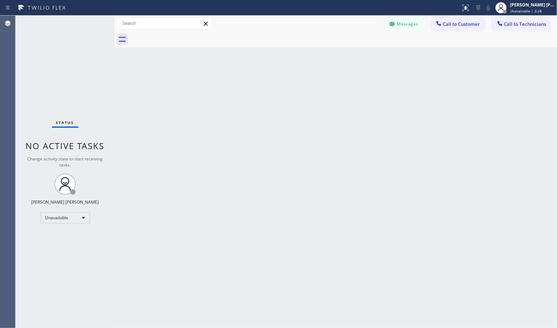
click at [349, 52] on div "Back to Dashboard Change Sender ID Customers Technicians Select a contact Outbo…" at bounding box center [336, 172] width 443 height 312
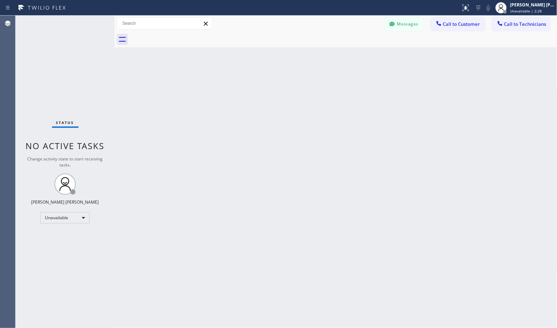
click at [349, 52] on div "Back to Dashboard Change Sender ID Customers Technicians Select a contact Outbo…" at bounding box center [336, 172] width 443 height 312
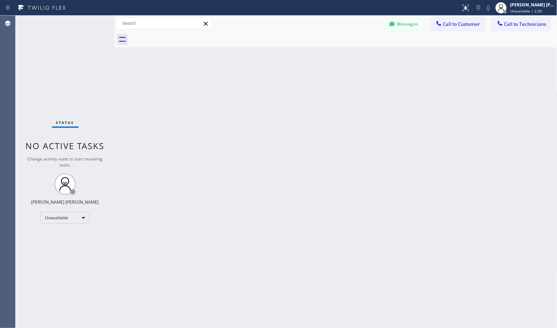
click at [349, 52] on div "Back to Dashboard Change Sender ID Customers Technicians Select a contact Outbo…" at bounding box center [336, 172] width 443 height 312
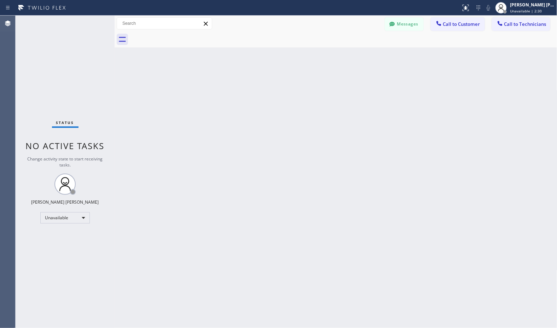
click at [349, 52] on div "Back to Dashboard Change Sender ID Customers Technicians Select a contact Outbo…" at bounding box center [336, 172] width 443 height 312
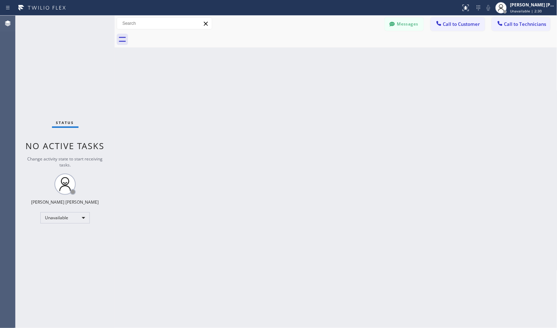
click at [349, 52] on div "Back to Dashboard Change Sender ID Customers Technicians Select a contact Outbo…" at bounding box center [336, 172] width 443 height 312
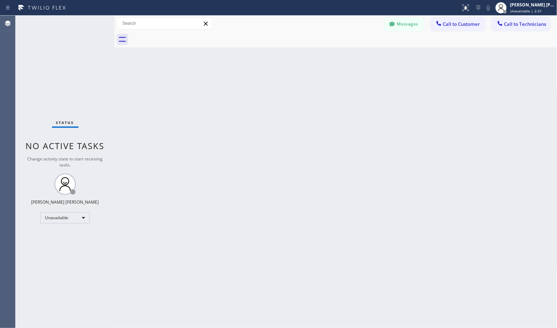
click at [349, 52] on div "Back to Dashboard Change Sender ID Customers Technicians Select a contact Outbo…" at bounding box center [336, 172] width 443 height 312
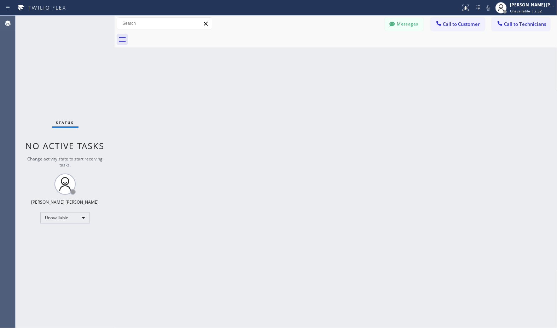
click at [349, 52] on div "Back to Dashboard Change Sender ID Customers Technicians Select a contact Outbo…" at bounding box center [336, 172] width 443 height 312
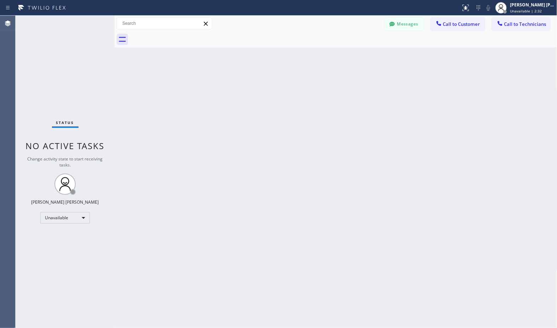
click at [349, 52] on div "Back to Dashboard Change Sender ID Customers Technicians Select a contact Outbo…" at bounding box center [336, 172] width 443 height 312
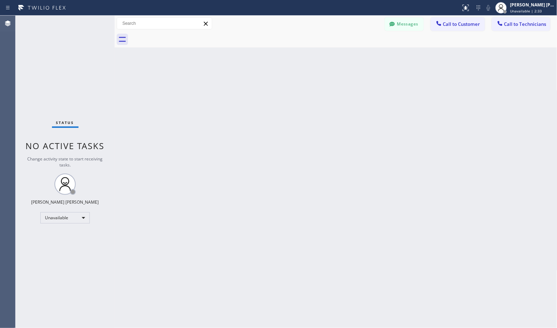
click at [349, 52] on div "Back to Dashboard Change Sender ID Customers Technicians Select a contact Outbo…" at bounding box center [336, 172] width 443 height 312
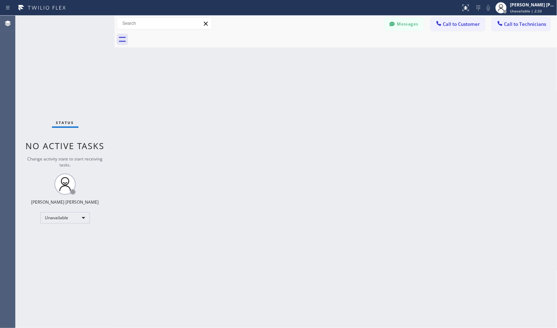
click at [349, 52] on div "Back to Dashboard Change Sender ID Customers Technicians Select a contact Outbo…" at bounding box center [336, 172] width 443 height 312
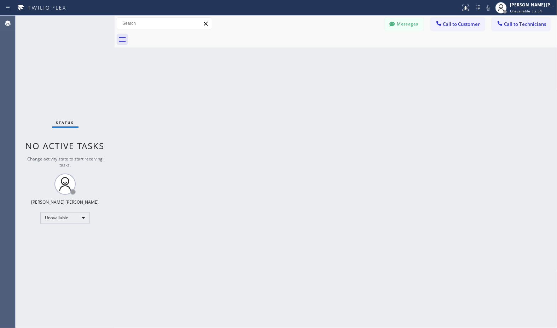
click at [349, 52] on div "Back to Dashboard Change Sender ID Customers Technicians Select a contact Outbo…" at bounding box center [336, 172] width 443 height 312
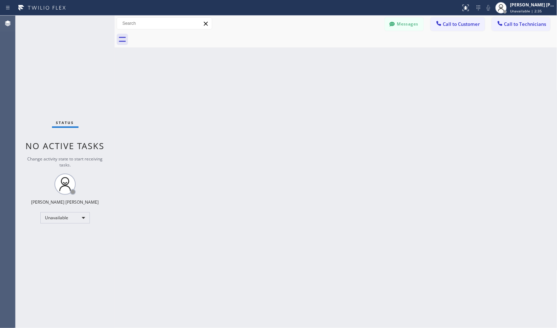
click at [349, 52] on div "Back to Dashboard Change Sender ID Customers Technicians Select a contact Outbo…" at bounding box center [336, 172] width 443 height 312
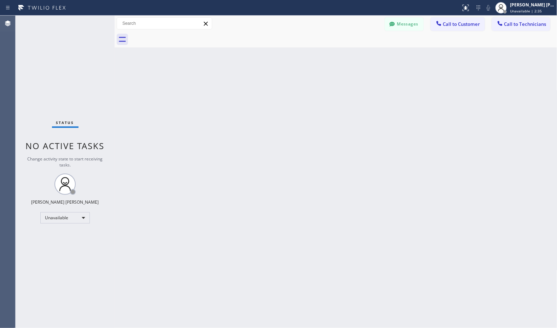
click at [349, 52] on div "Back to Dashboard Change Sender ID Customers Technicians Select a contact Outbo…" at bounding box center [336, 172] width 443 height 312
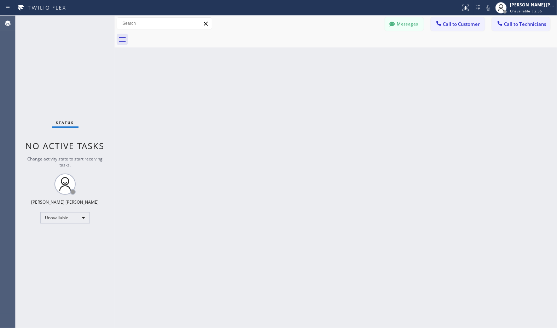
click at [349, 52] on div "Back to Dashboard Change Sender ID Customers Technicians Select a contact Outbo…" at bounding box center [336, 172] width 443 height 312
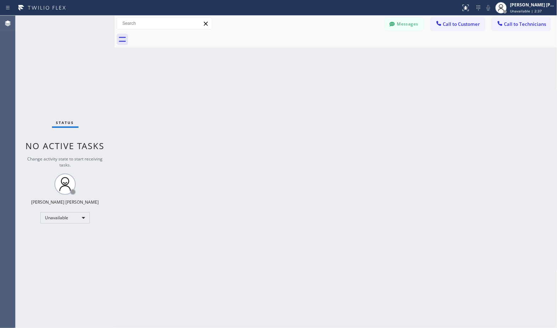
click at [349, 52] on div "Back to Dashboard Change Sender ID Customers Technicians Select a contact Outbo…" at bounding box center [336, 172] width 443 height 312
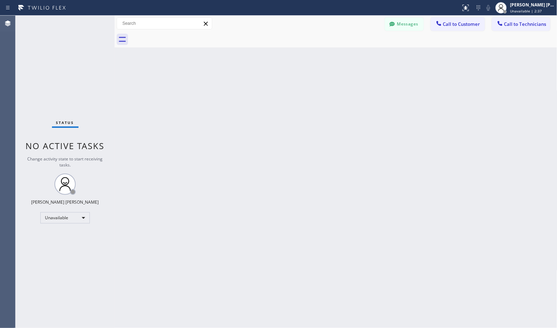
click at [349, 52] on div "Back to Dashboard Change Sender ID Customers Technicians Select a contact Outbo…" at bounding box center [336, 172] width 443 height 312
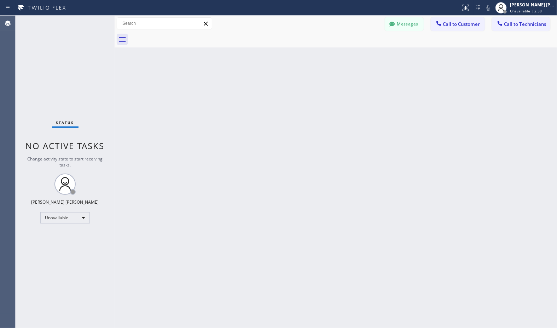
click at [349, 52] on div "Back to Dashboard Change Sender ID Customers Technicians Select a contact Outbo…" at bounding box center [336, 172] width 443 height 312
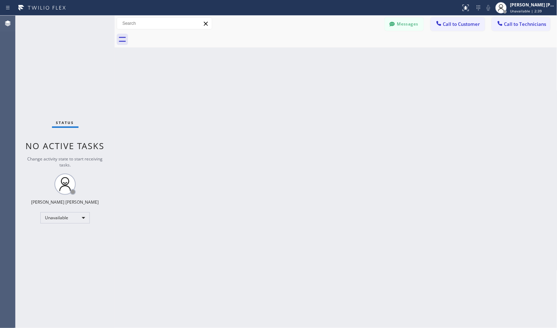
click at [349, 52] on div "Back to Dashboard Change Sender ID Customers Technicians Select a contact Outbo…" at bounding box center [336, 172] width 443 height 312
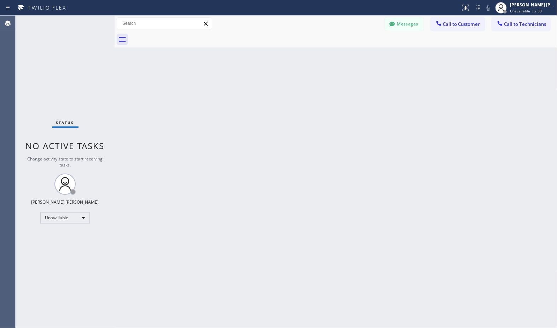
click at [349, 52] on div "Back to Dashboard Change Sender ID Customers Technicians Select a contact Outbo…" at bounding box center [336, 172] width 443 height 312
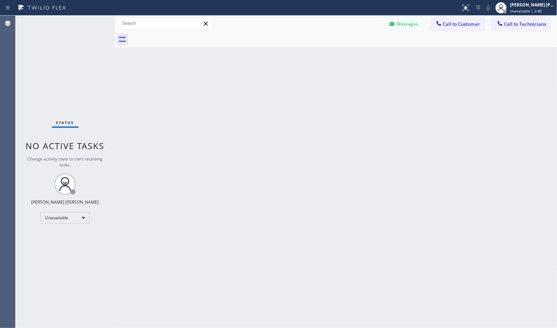
click at [349, 52] on div "Back to Dashboard Change Sender ID Customers Technicians Select a contact Outbo…" at bounding box center [336, 172] width 443 height 312
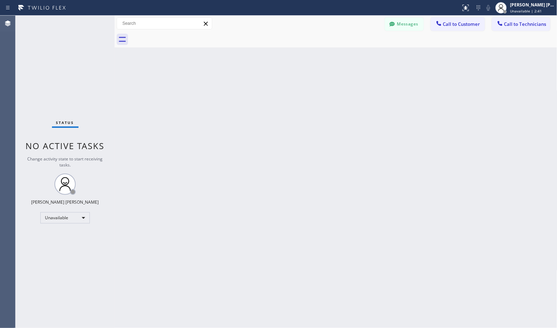
click at [349, 52] on div "Back to Dashboard Change Sender ID Customers Technicians Select a contact Outbo…" at bounding box center [336, 172] width 443 height 312
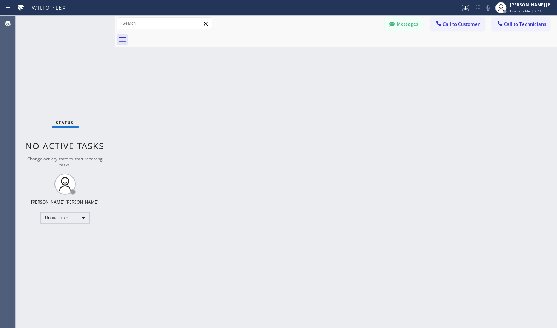
click at [349, 52] on div "Back to Dashboard Change Sender ID Customers Technicians Select a contact Outbo…" at bounding box center [336, 172] width 443 height 312
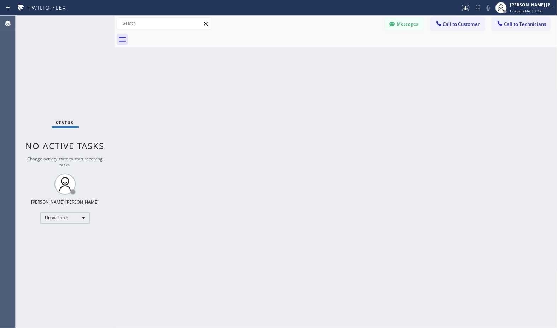
click at [349, 52] on div "Back to Dashboard Change Sender ID Customers Technicians Select a contact Outbo…" at bounding box center [336, 172] width 443 height 312
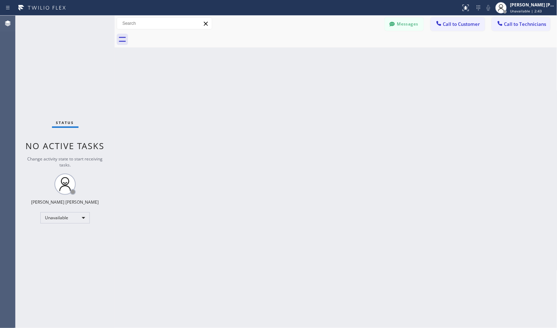
click at [349, 52] on div "Back to Dashboard Change Sender ID Customers Technicians Select a contact Outbo…" at bounding box center [336, 172] width 443 height 312
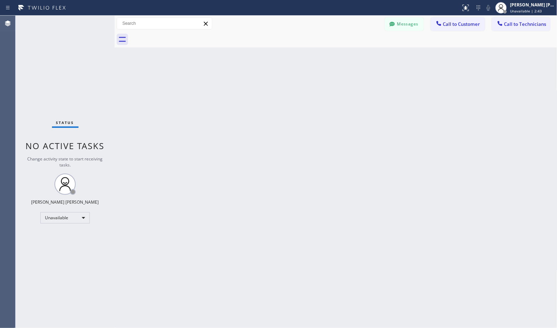
click at [349, 52] on div "Back to Dashboard Change Sender ID Customers Technicians Select a contact Outbo…" at bounding box center [336, 172] width 443 height 312
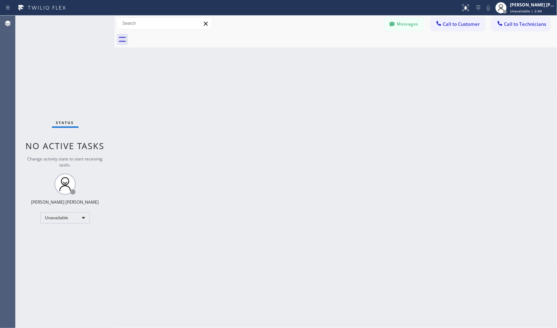
click at [349, 52] on div "Back to Dashboard Change Sender ID Customers Technicians Select a contact Outbo…" at bounding box center [336, 172] width 443 height 312
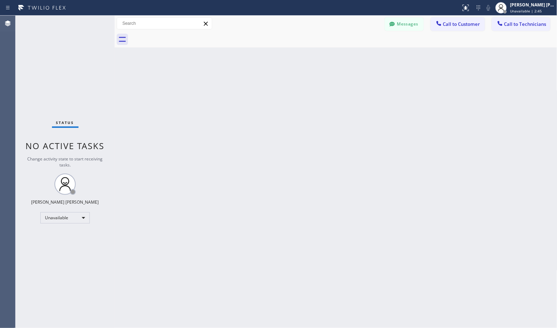
click at [349, 52] on div "Back to Dashboard Change Sender ID Customers Technicians Select a contact Outbo…" at bounding box center [336, 172] width 443 height 312
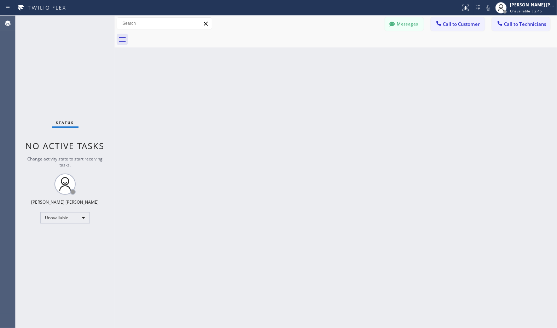
click at [349, 52] on div "Back to Dashboard Change Sender ID Customers Technicians Select a contact Outbo…" at bounding box center [336, 172] width 443 height 312
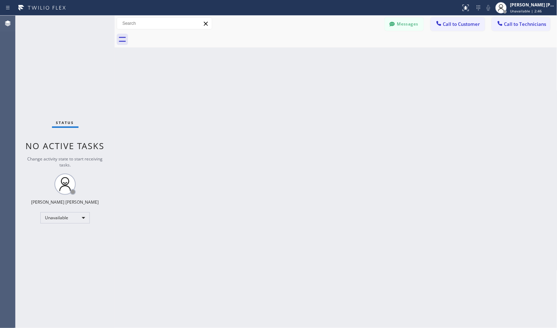
click at [349, 52] on div "Back to Dashboard Change Sender ID Customers Technicians Select a contact Outbo…" at bounding box center [336, 172] width 443 height 312
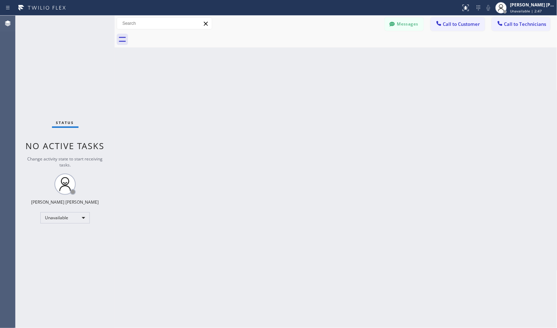
click at [349, 52] on div "Back to Dashboard Change Sender ID Customers Technicians Select a contact Outbo…" at bounding box center [336, 172] width 443 height 312
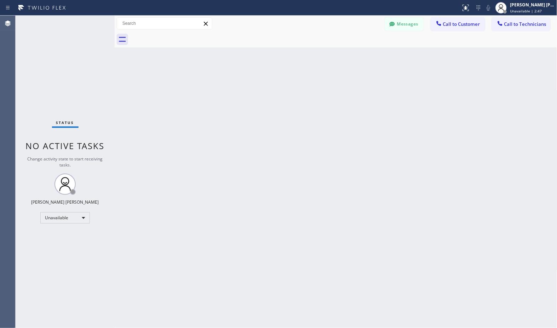
click at [349, 52] on div "Back to Dashboard Change Sender ID Customers Technicians Select a contact Outbo…" at bounding box center [336, 172] width 443 height 312
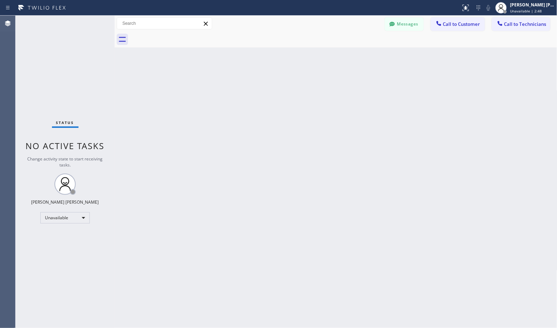
click at [349, 52] on div "Back to Dashboard Change Sender ID Customers Technicians Select a contact Outbo…" at bounding box center [336, 172] width 443 height 312
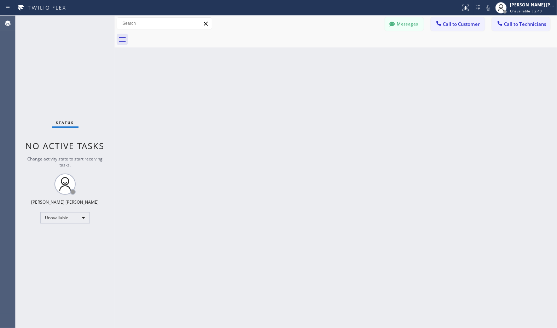
click at [349, 52] on div "Back to Dashboard Change Sender ID Customers Technicians Select a contact Outbo…" at bounding box center [336, 172] width 443 height 312
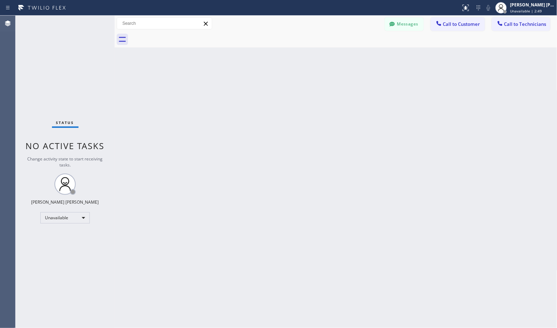
click at [349, 52] on div "Back to Dashboard Change Sender ID Customers Technicians Select a contact Outbo…" at bounding box center [336, 172] width 443 height 312
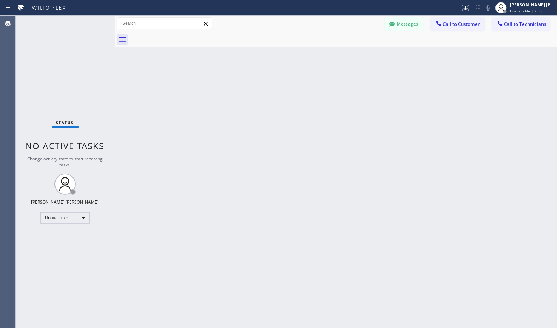
click at [349, 52] on div "Back to Dashboard Change Sender ID Customers Technicians Select a contact Outbo…" at bounding box center [336, 172] width 443 height 312
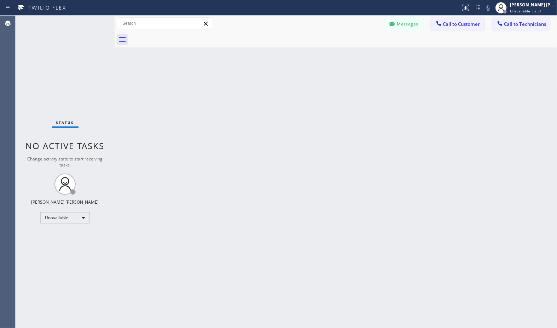
click at [349, 52] on div "Back to Dashboard Change Sender ID Customers Technicians Select a contact Outbo…" at bounding box center [336, 172] width 443 height 312
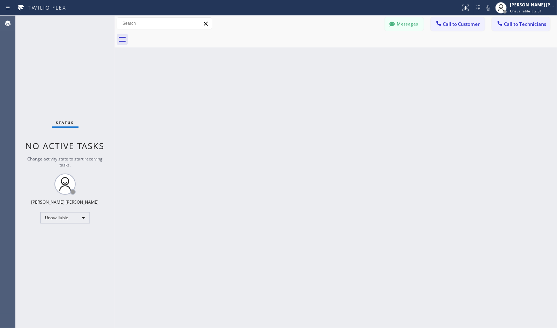
click at [349, 52] on div "Back to Dashboard Change Sender ID Customers Technicians Select a contact Outbo…" at bounding box center [336, 172] width 443 height 312
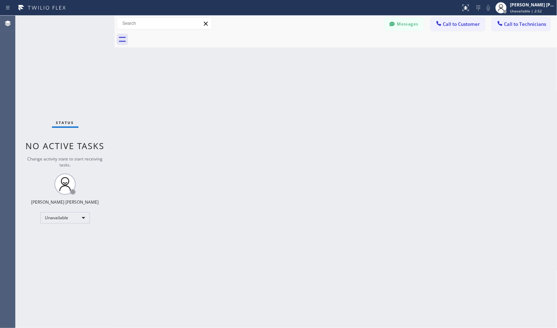
click at [349, 52] on div "Back to Dashboard Change Sender ID Customers Technicians Select a contact Outbo…" at bounding box center [336, 172] width 443 height 312
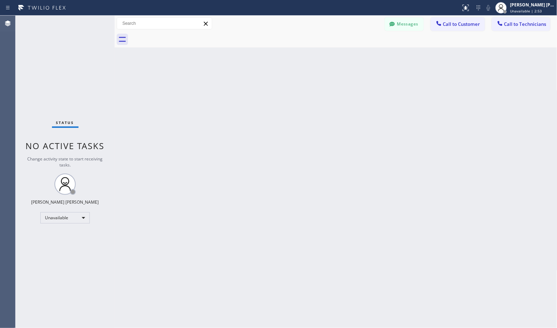
click at [349, 52] on div "Back to Dashboard Change Sender ID Customers Technicians Select a contact Outbo…" at bounding box center [336, 172] width 443 height 312
click
drag, startPoint x: 327, startPoint y: 194, endPoint x: 333, endPoint y: 183, distance: 12.9
drag, startPoint x: 319, startPoint y: 189, endPoint x: 314, endPoint y: 181, distance: 9.0
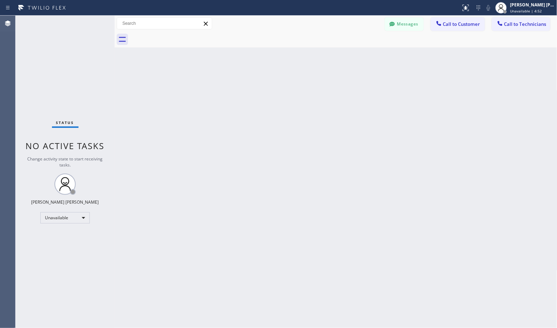
drag, startPoint x: 405, startPoint y: 55, endPoint x: 402, endPoint y: 57, distance: 3.8
